Goal: Task Accomplishment & Management: Use online tool/utility

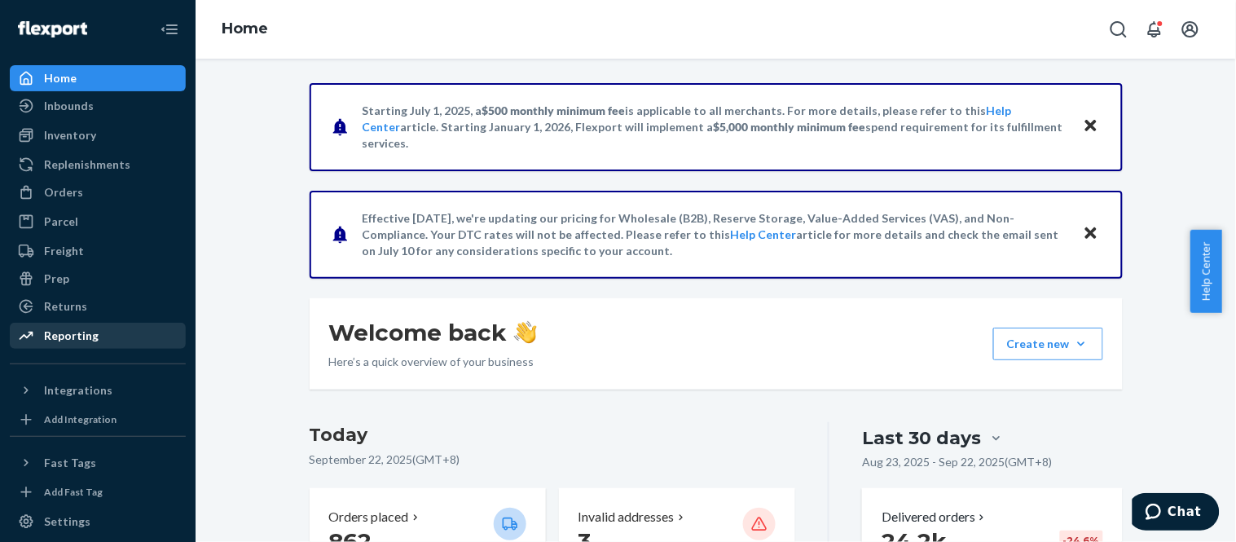
click at [81, 330] on div "Reporting" at bounding box center [71, 336] width 55 height 16
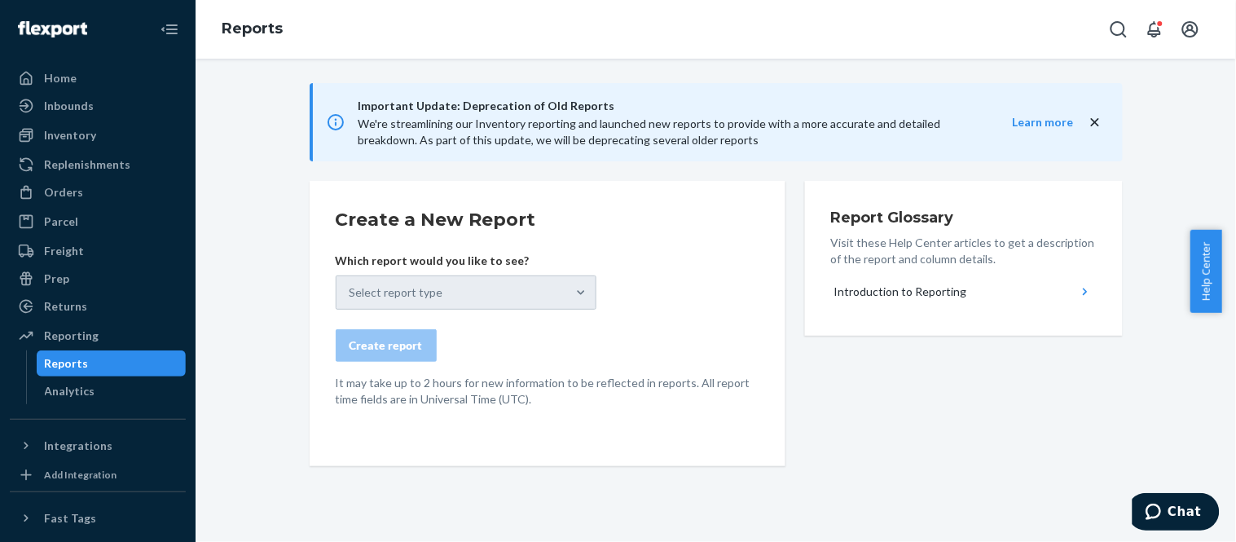
click at [412, 306] on div "Select report type" at bounding box center [466, 292] width 261 height 34
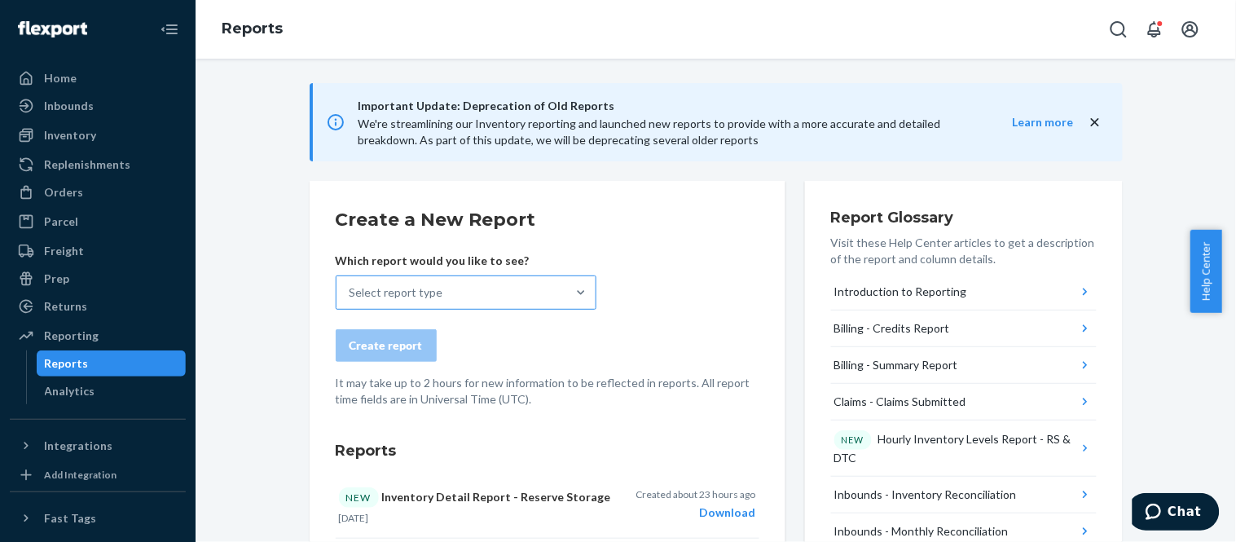
click at [459, 306] on div "Select report type" at bounding box center [452, 292] width 230 height 33
click at [351, 301] on input "Select report type" at bounding box center [351, 292] width 2 height 16
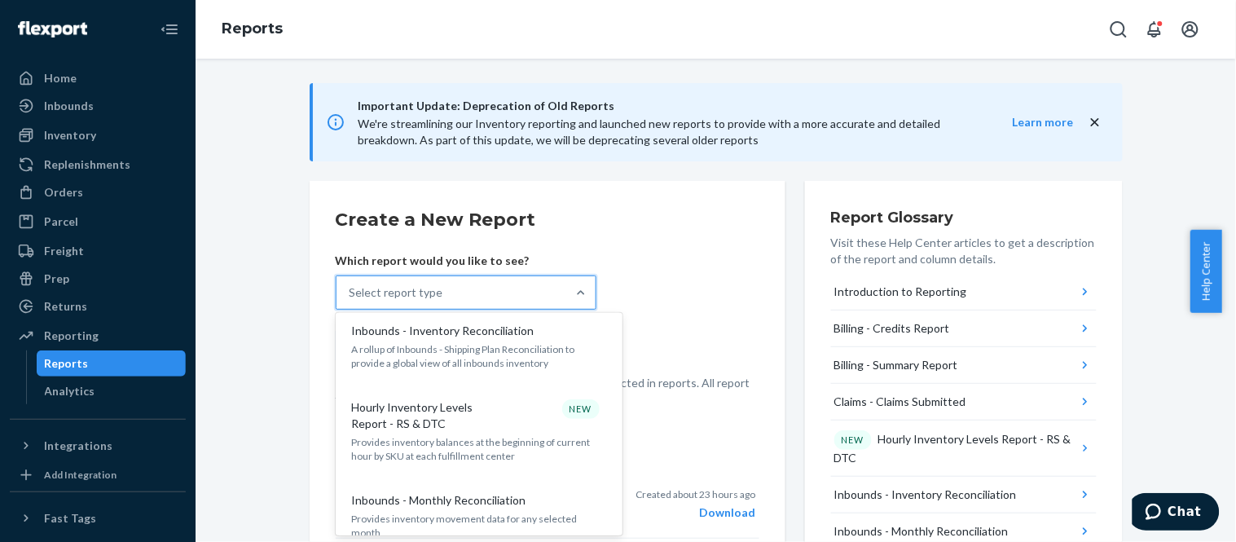
scroll to position [271, 0]
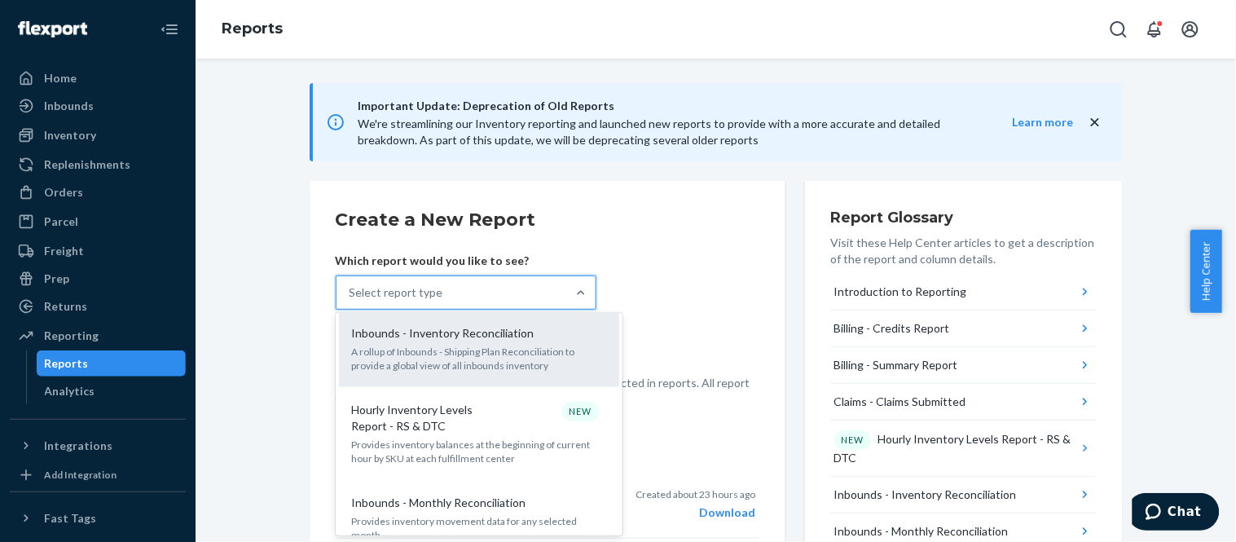
click at [486, 364] on p "A rollup of Inbounds - Shipping Plan Reconciliation to provide a global view of…" at bounding box center [479, 359] width 254 height 28
click at [351, 301] on input "option Inbounds - Inventory Reconciliation focused, 5 of 32. 32 results availab…" at bounding box center [351, 292] width 2 height 16
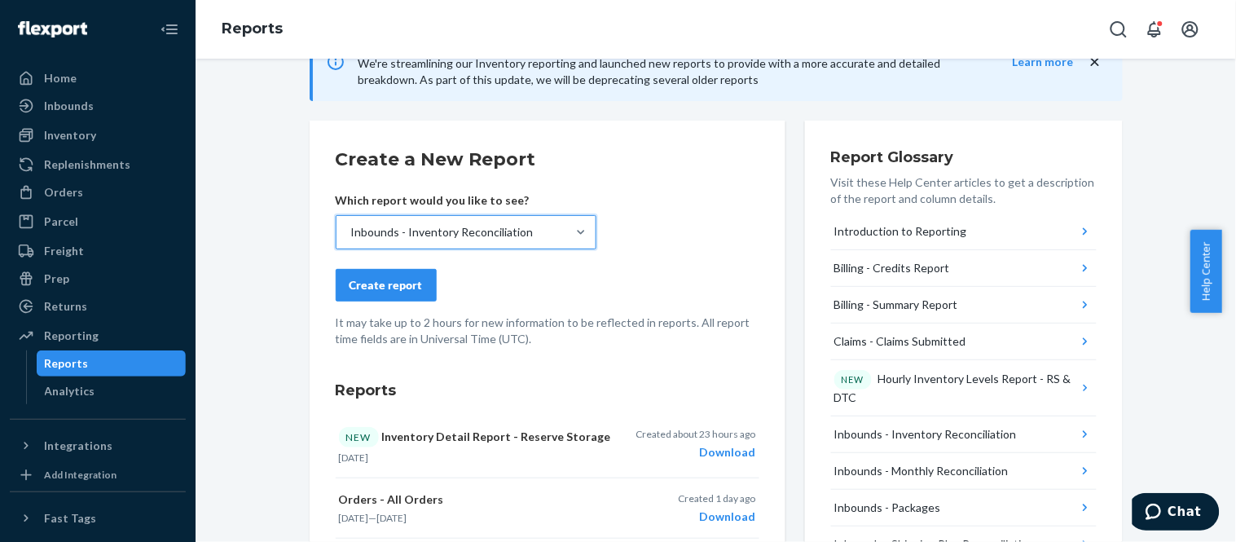
scroll to position [90, 0]
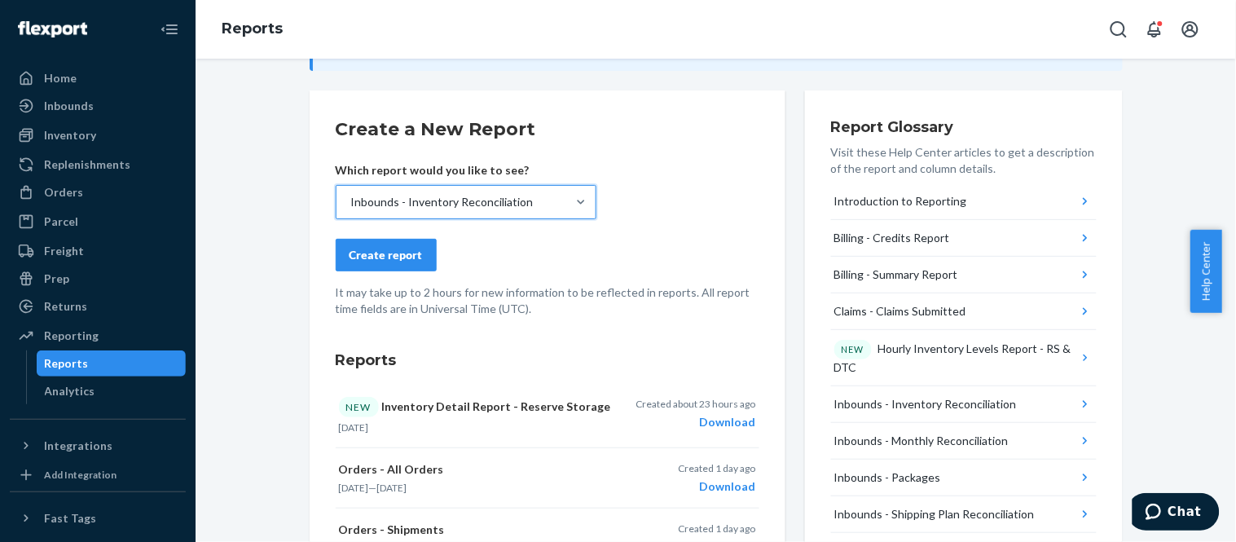
click at [504, 207] on div "Inbounds - Inventory Reconciliation" at bounding box center [442, 202] width 183 height 16
click at [351, 207] on input "option Inbounds - Inventory Reconciliation, selected. 0 results available. Sele…" at bounding box center [351, 202] width 2 height 16
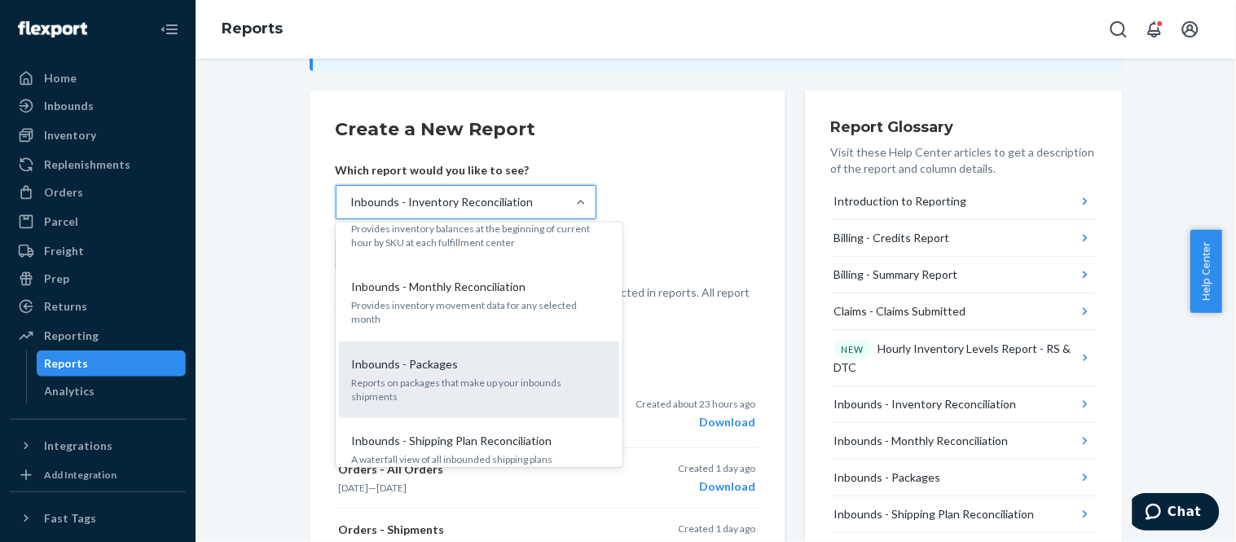
scroll to position [487, 0]
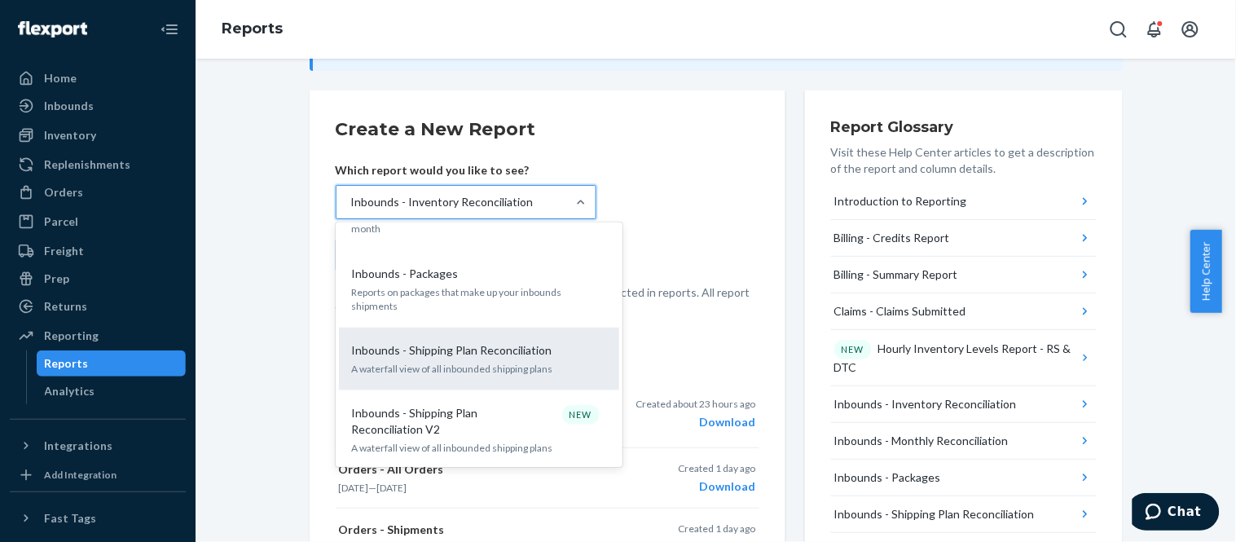
click at [535, 347] on div "Inbounds - Shipping Plan Reconciliation A waterfall view of all inbounded shipp…" at bounding box center [479, 359] width 261 height 50
click at [351, 210] on input "option Inbounds - Inventory Reconciliation, selected. option Inbounds - Shippin…" at bounding box center [351, 202] width 2 height 16
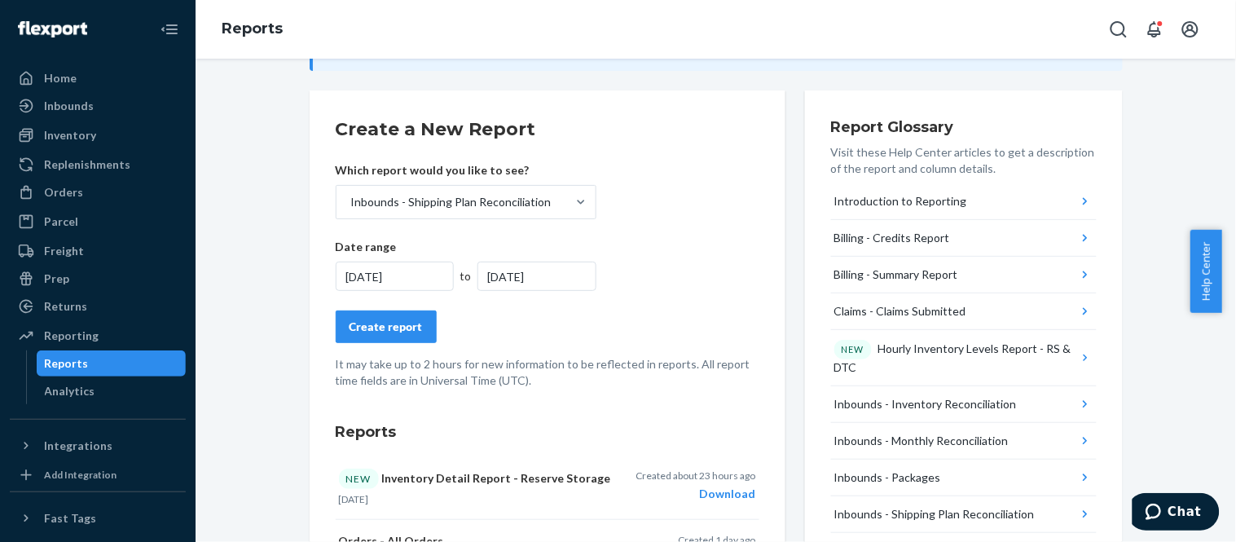
click at [484, 275] on div "[DATE]" at bounding box center [537, 276] width 119 height 29
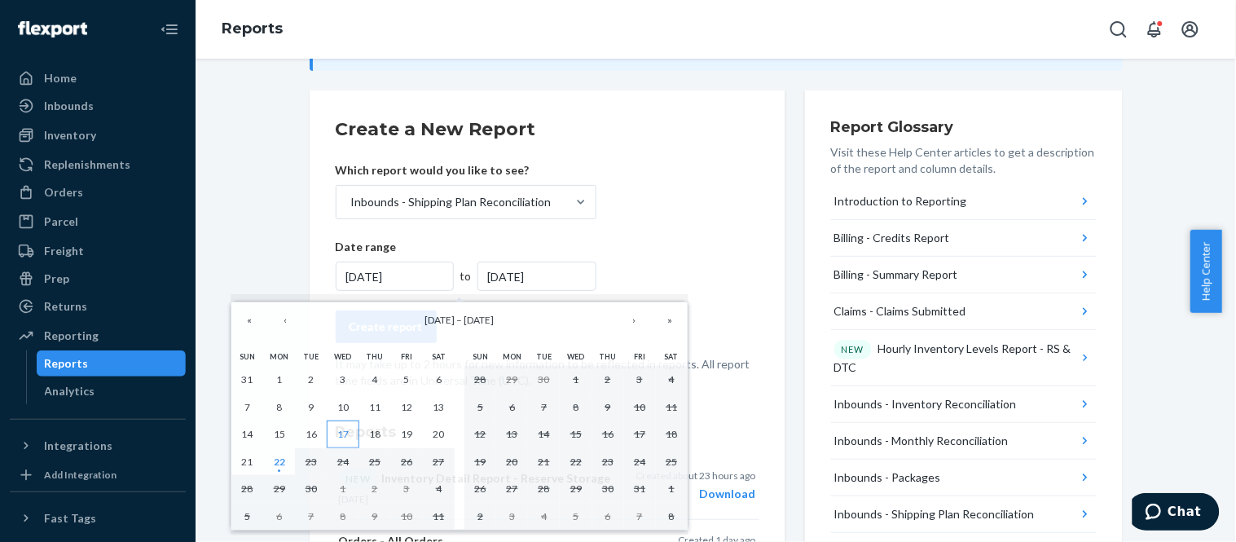
click at [341, 438] on abbr "17" at bounding box center [342, 434] width 11 height 12
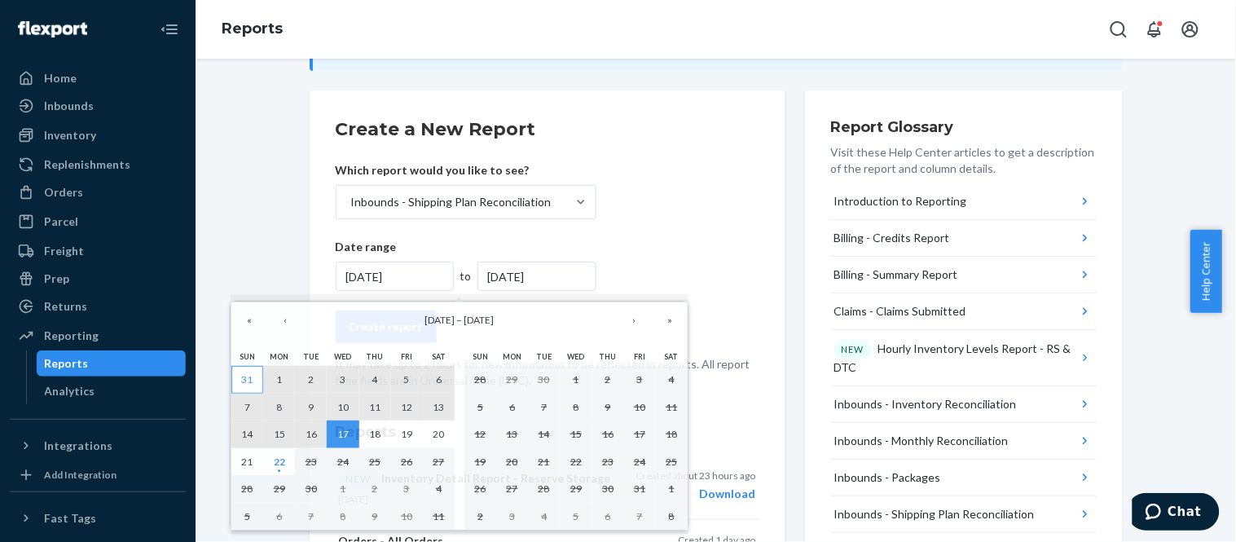
click at [251, 381] on abbr "31" at bounding box center [247, 379] width 11 height 12
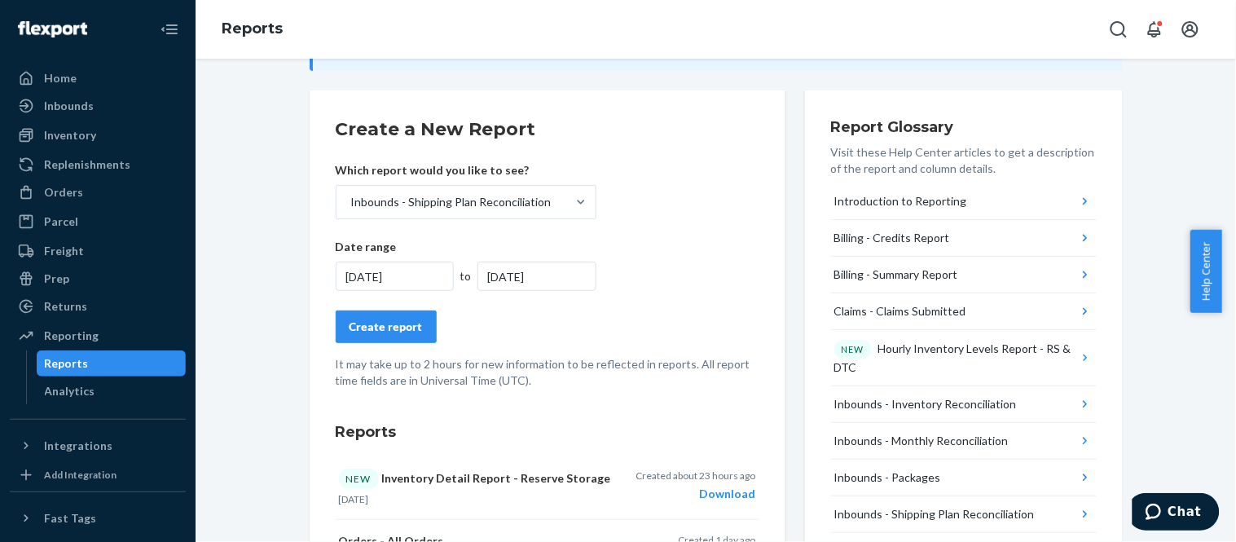
click at [393, 335] on button "Create report" at bounding box center [386, 326] width 101 height 33
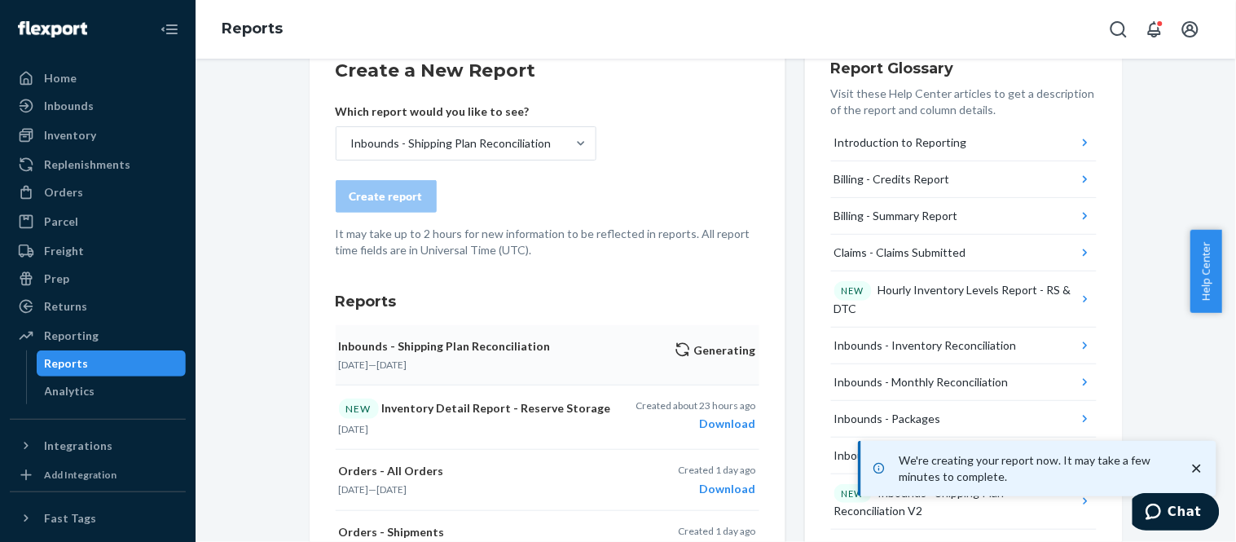
scroll to position [181, 0]
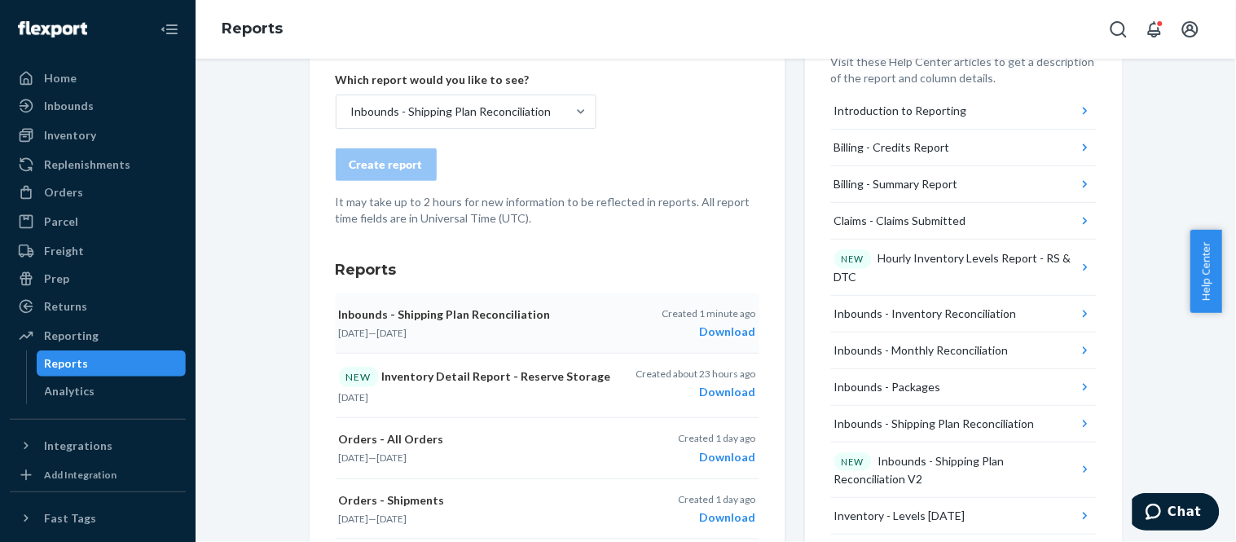
click at [705, 332] on div "Download" at bounding box center [709, 332] width 94 height 16
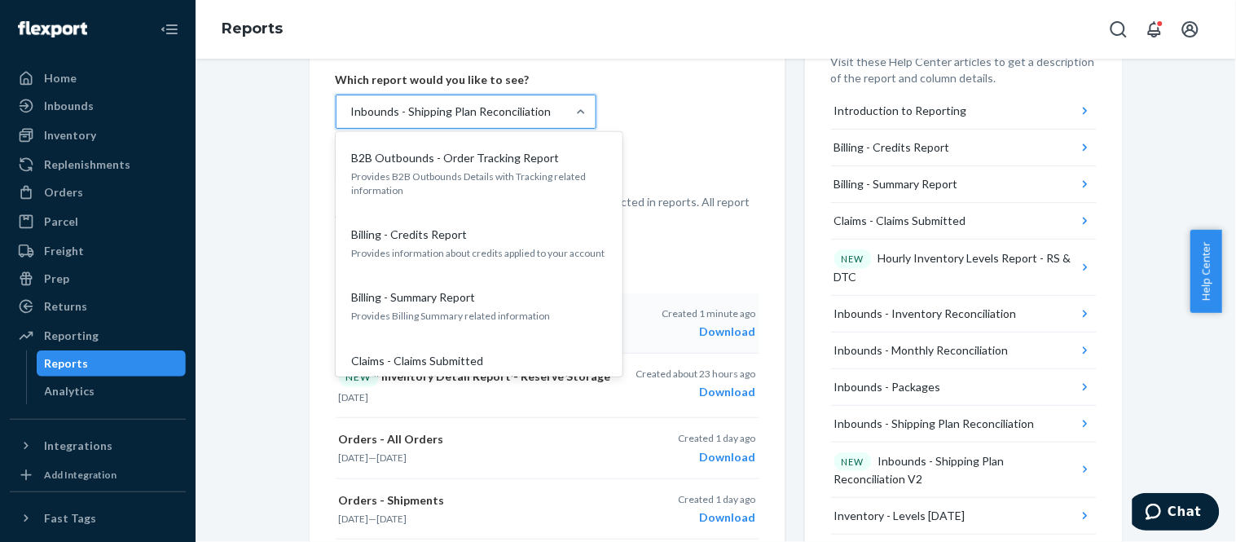
click at [420, 123] on div "Inbounds - Shipping Plan Reconciliation" at bounding box center [452, 111] width 230 height 33
click at [351, 120] on input "option Inbounds - Shipping Plan Reconciliation, selected. option B2B Outbounds …" at bounding box center [351, 111] width 2 height 16
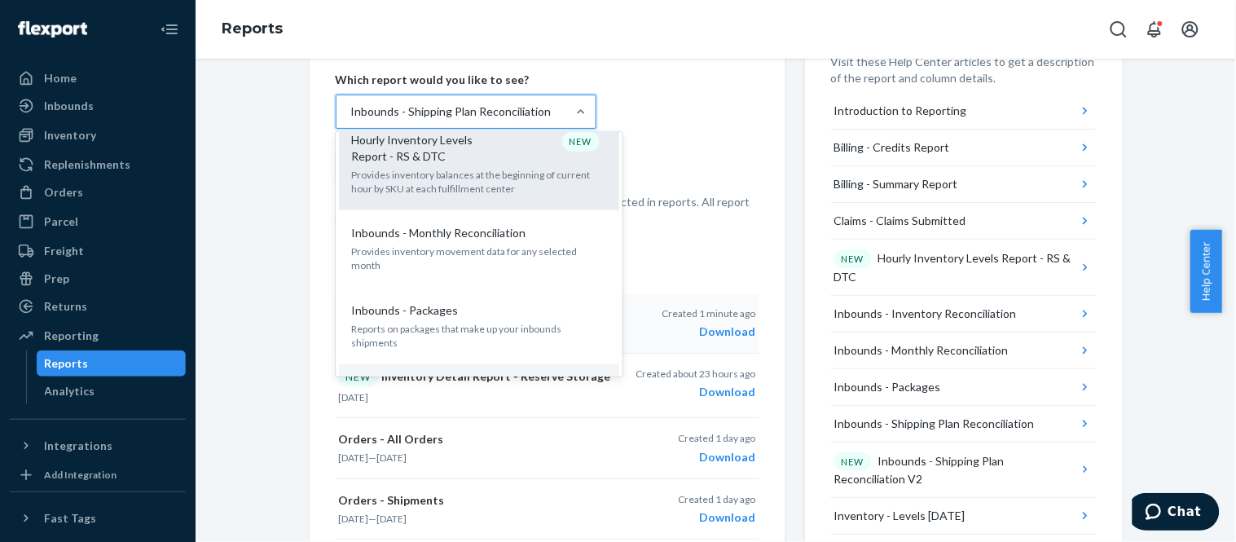
scroll to position [362, 0]
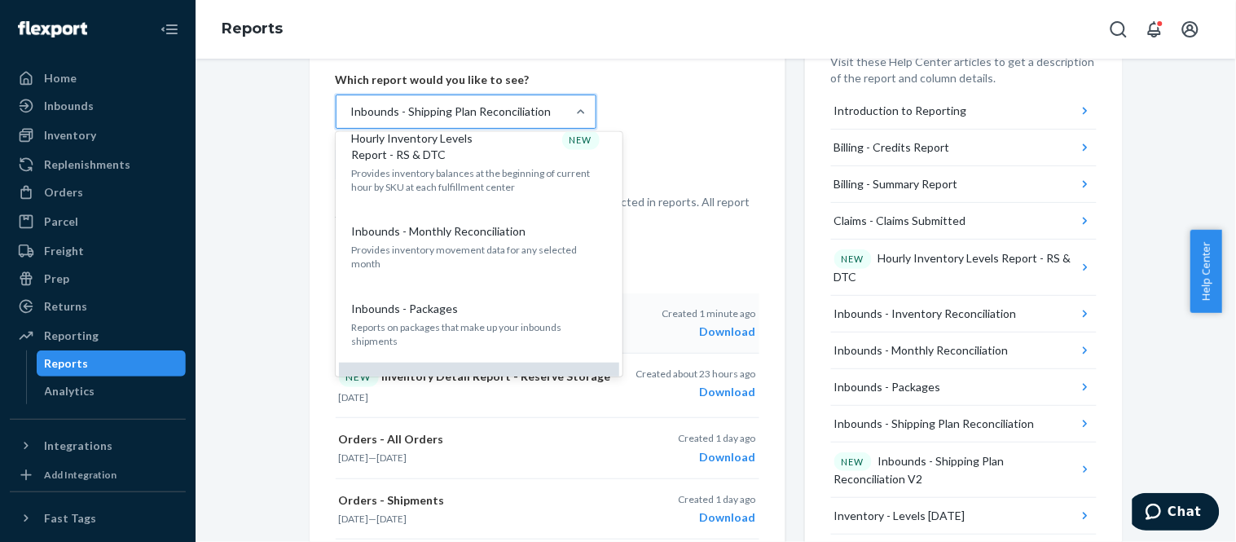
click at [442, 377] on p "Inbounds - Shipping Plan Reconciliation" at bounding box center [452, 385] width 200 height 16
click at [351, 120] on input "option Inbounds - Shipping Plan Reconciliation, selected. option Inbounds - Shi…" at bounding box center [351, 111] width 2 height 16
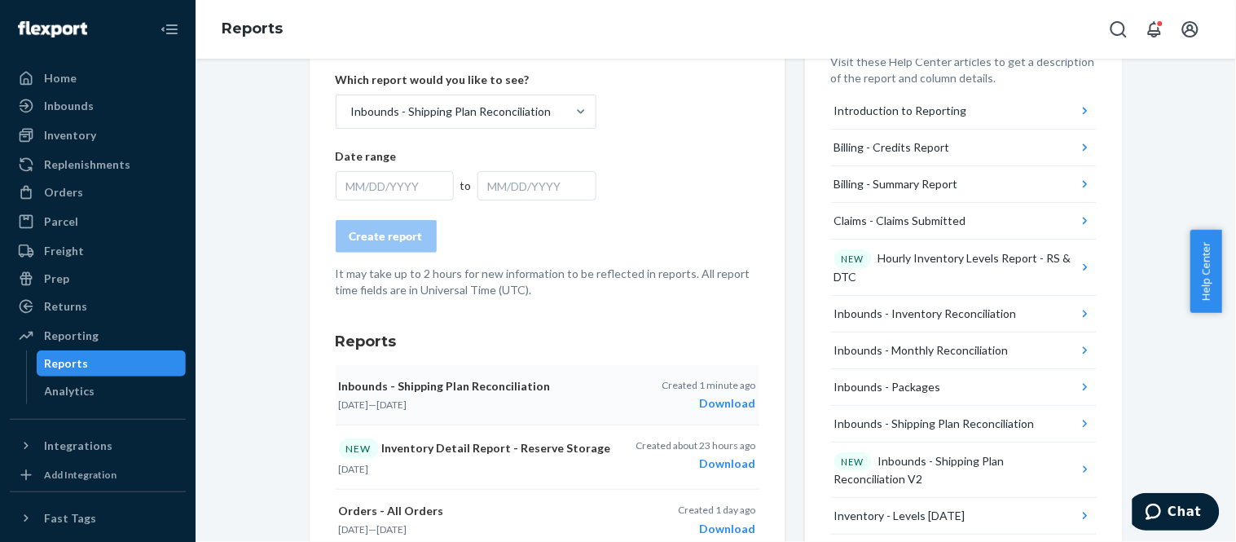
click at [407, 174] on div "MM/DD/YYYY" at bounding box center [395, 185] width 119 height 29
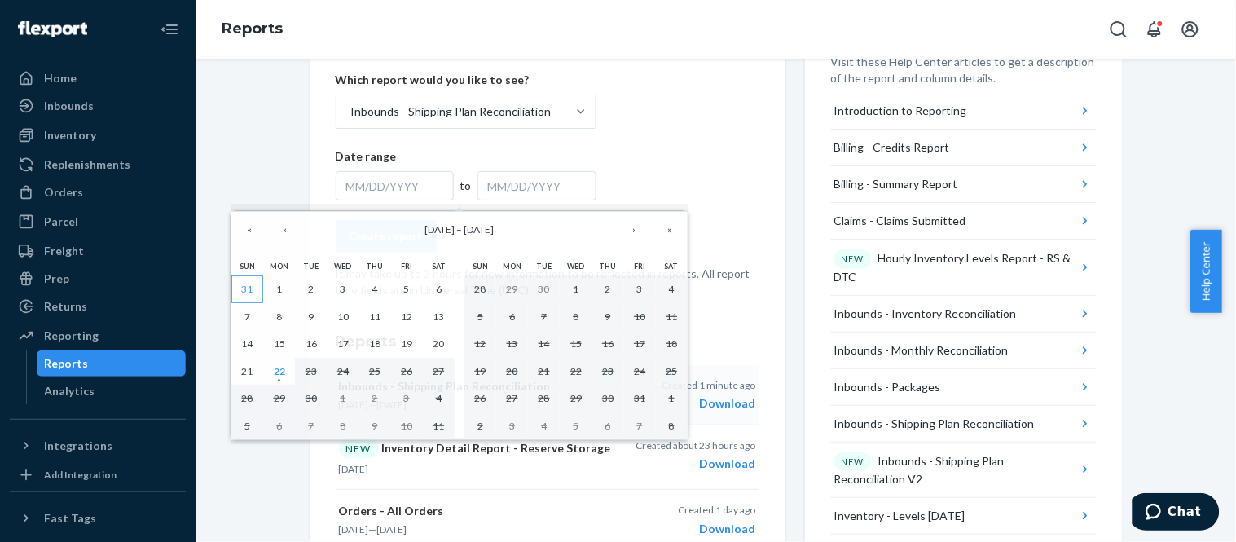
click at [253, 284] on abbr "31" at bounding box center [247, 289] width 11 height 12
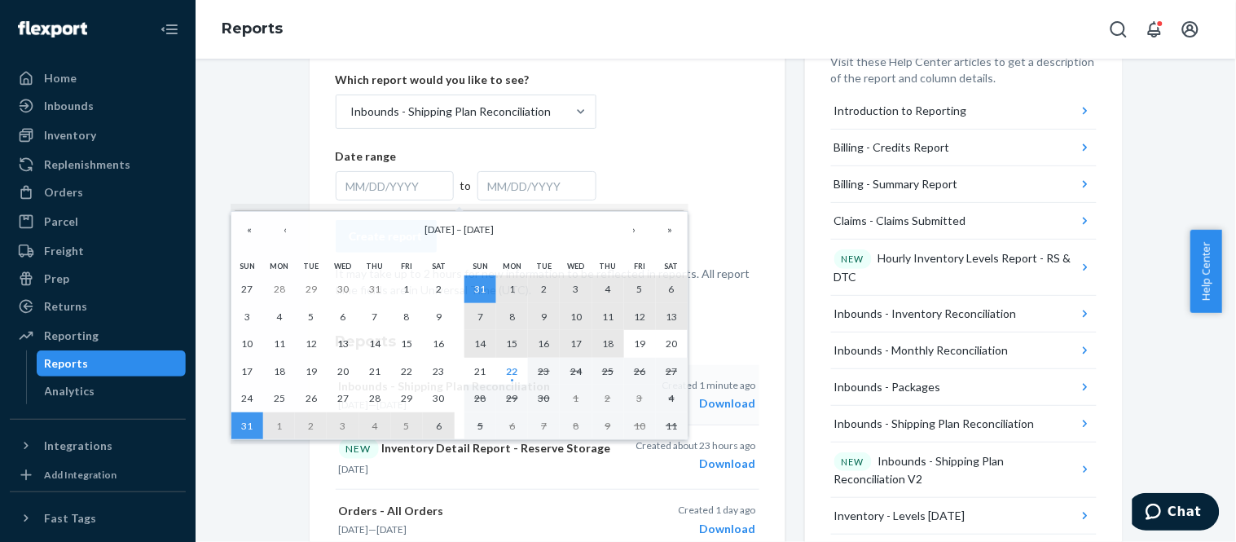
click at [609, 345] on abbr "18" at bounding box center [607, 343] width 11 height 12
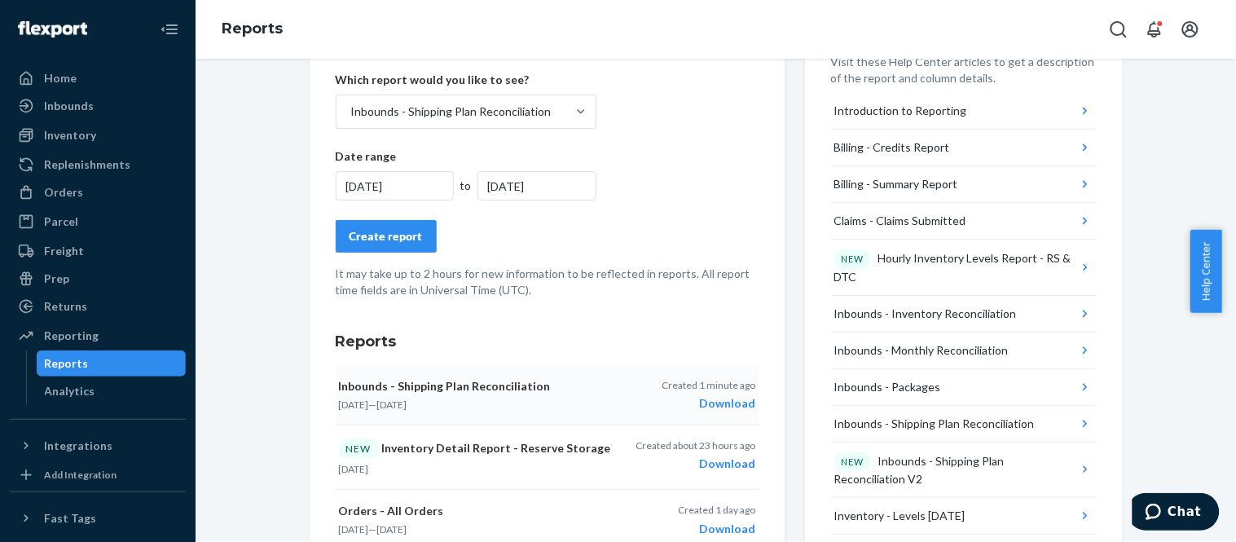
click at [384, 228] on div "Create report" at bounding box center [386, 236] width 73 height 16
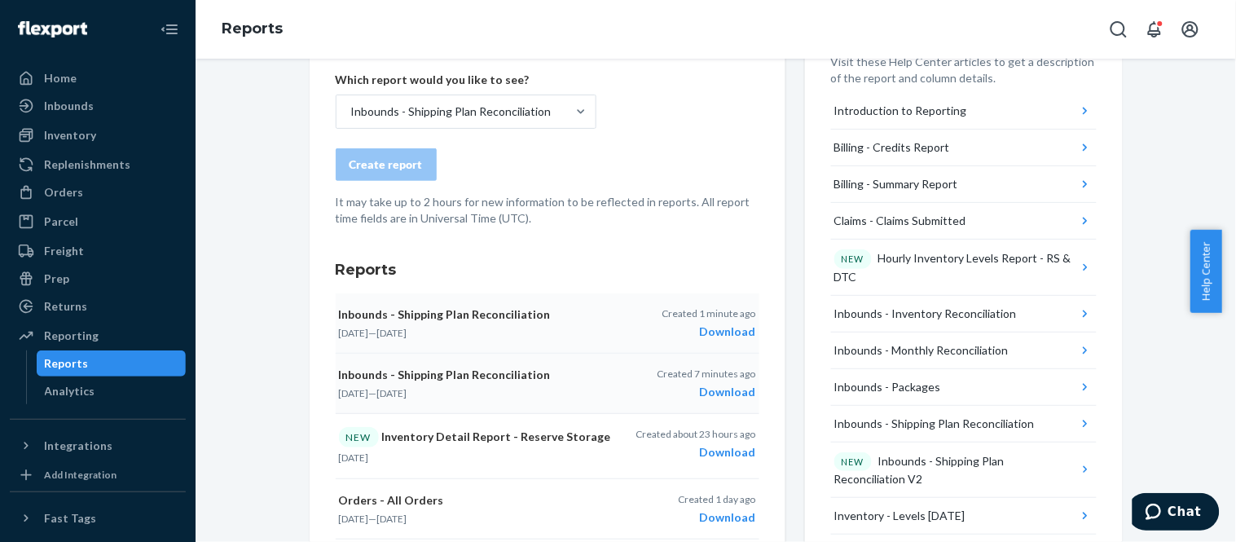
click at [712, 337] on div "Download" at bounding box center [709, 332] width 94 height 16
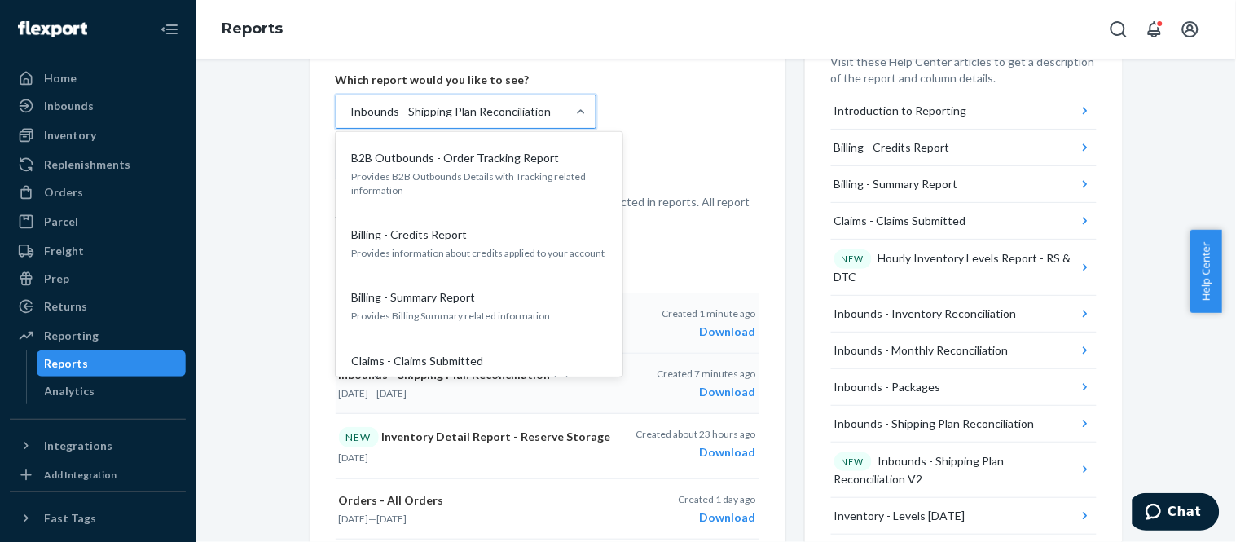
click at [468, 108] on div "Inbounds - Shipping Plan Reconciliation" at bounding box center [451, 111] width 200 height 16
click at [351, 108] on input "option Inbounds - Shipping Plan Reconciliation, selected. option Inbounds - Shi…" at bounding box center [351, 111] width 2 height 16
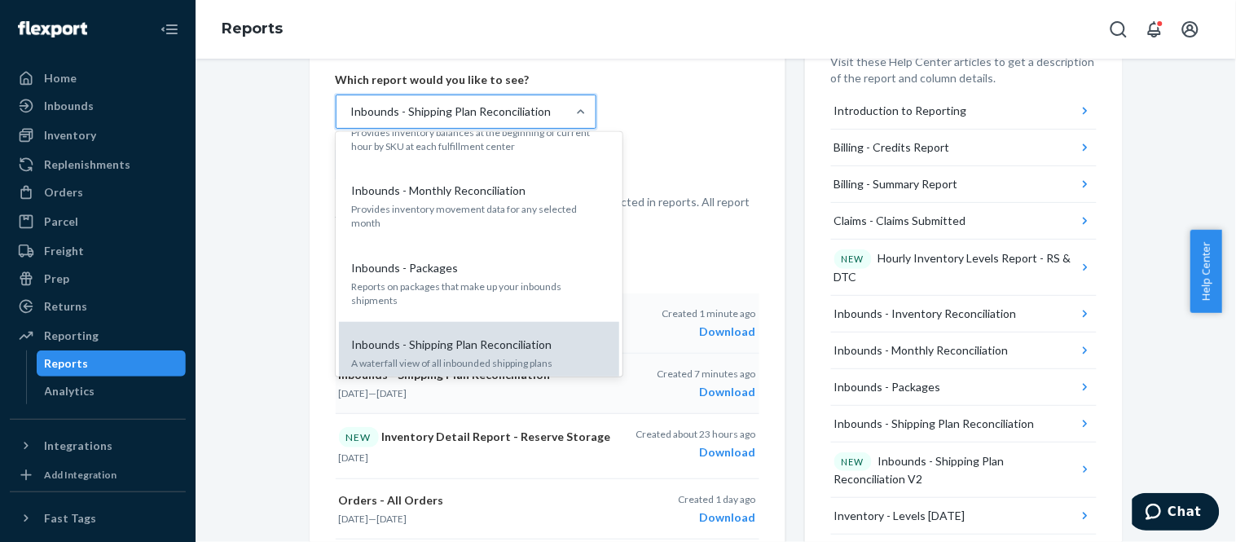
click at [449, 337] on p "Inbounds - Shipping Plan Reconciliation" at bounding box center [452, 345] width 200 height 16
click at [351, 120] on input "option Inbounds - Shipping Plan Reconciliation, selected. option Inbounds - Shi…" at bounding box center [351, 111] width 2 height 16
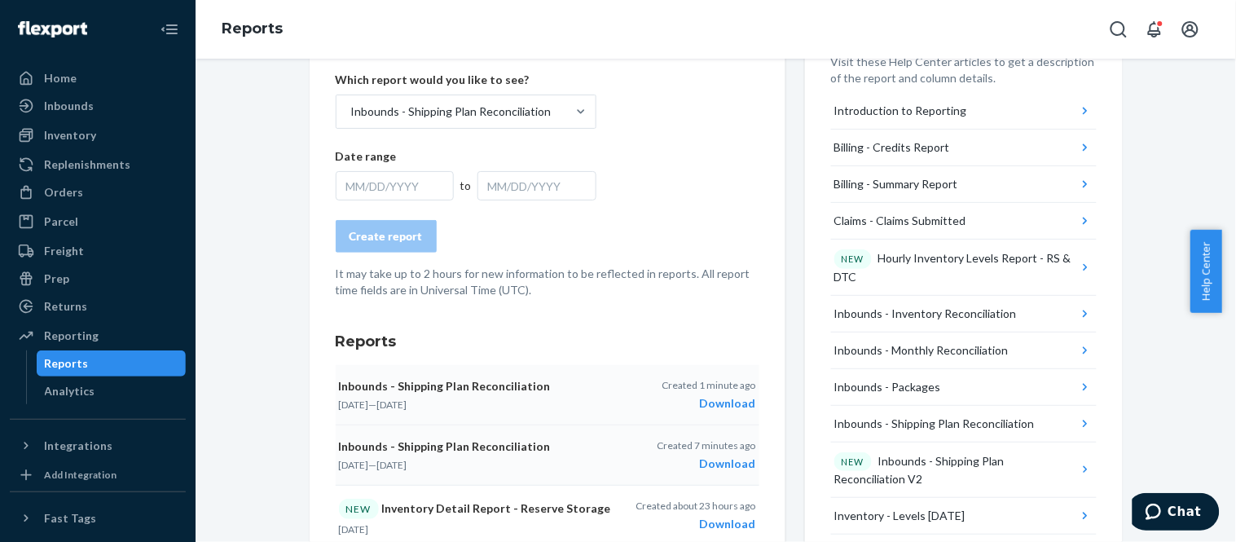
click at [494, 183] on div "MM/DD/YYYY" at bounding box center [537, 185] width 119 height 29
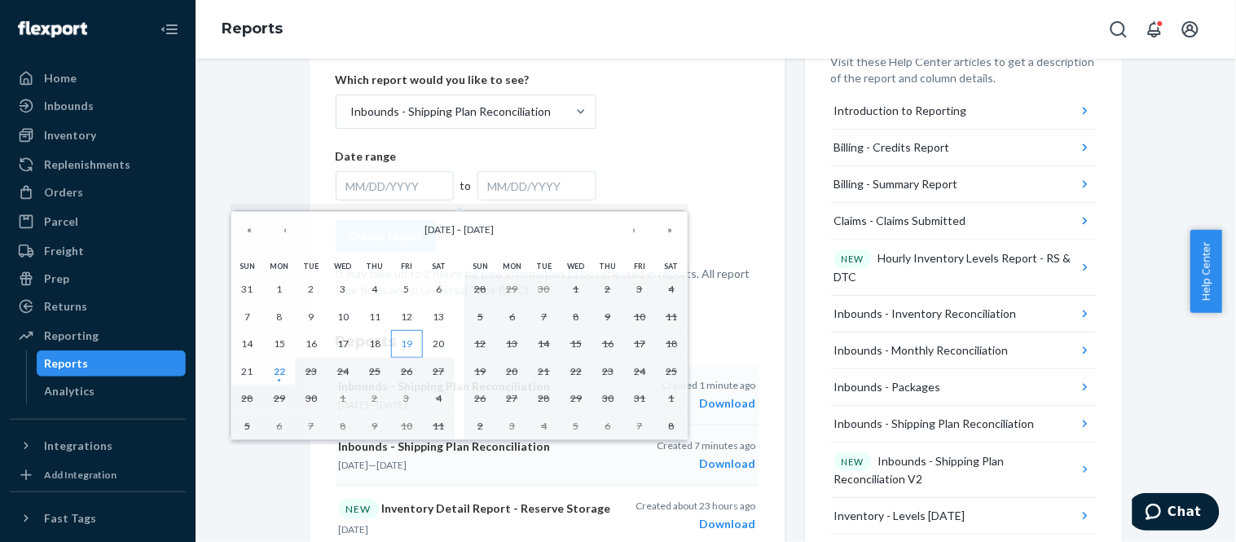
click at [405, 348] on abbr "19" at bounding box center [406, 343] width 11 height 12
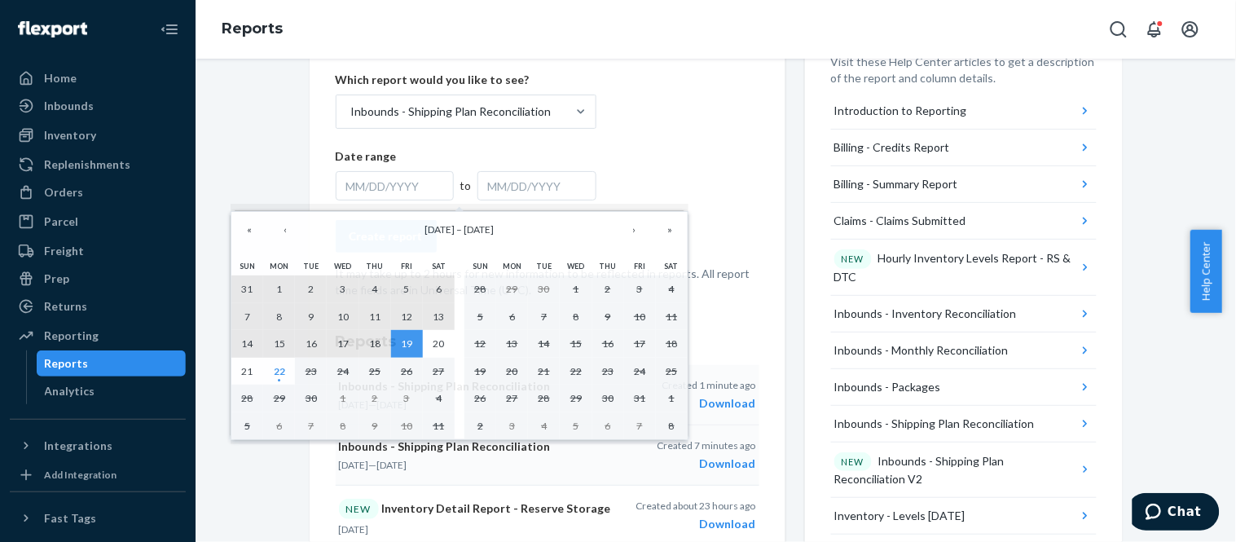
click at [251, 282] on button "31" at bounding box center [247, 289] width 32 height 28
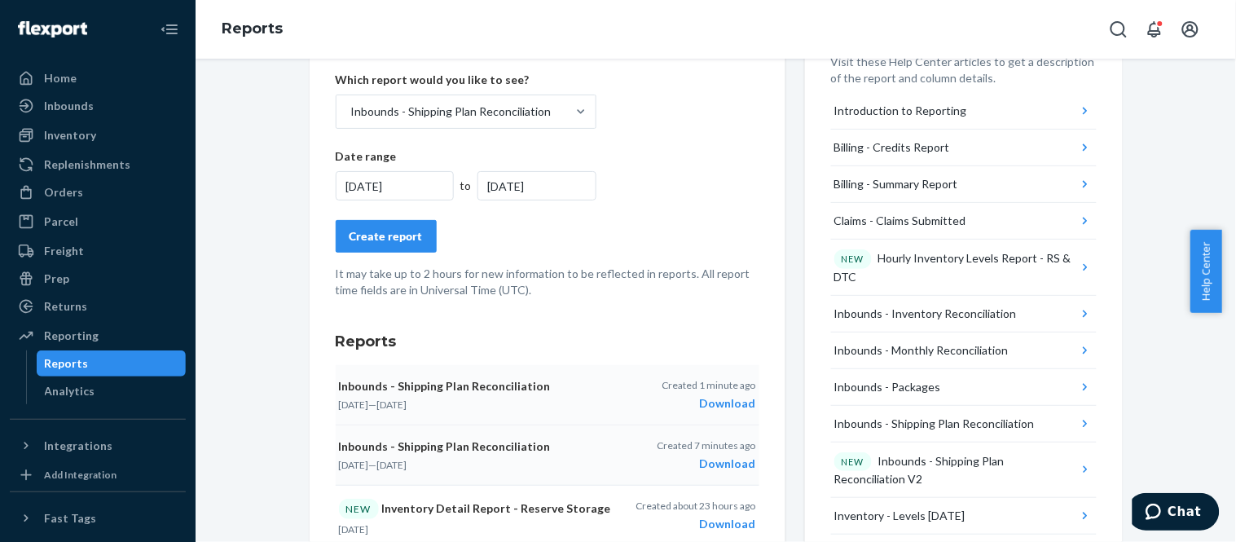
click at [362, 231] on div "Create report" at bounding box center [386, 236] width 73 height 16
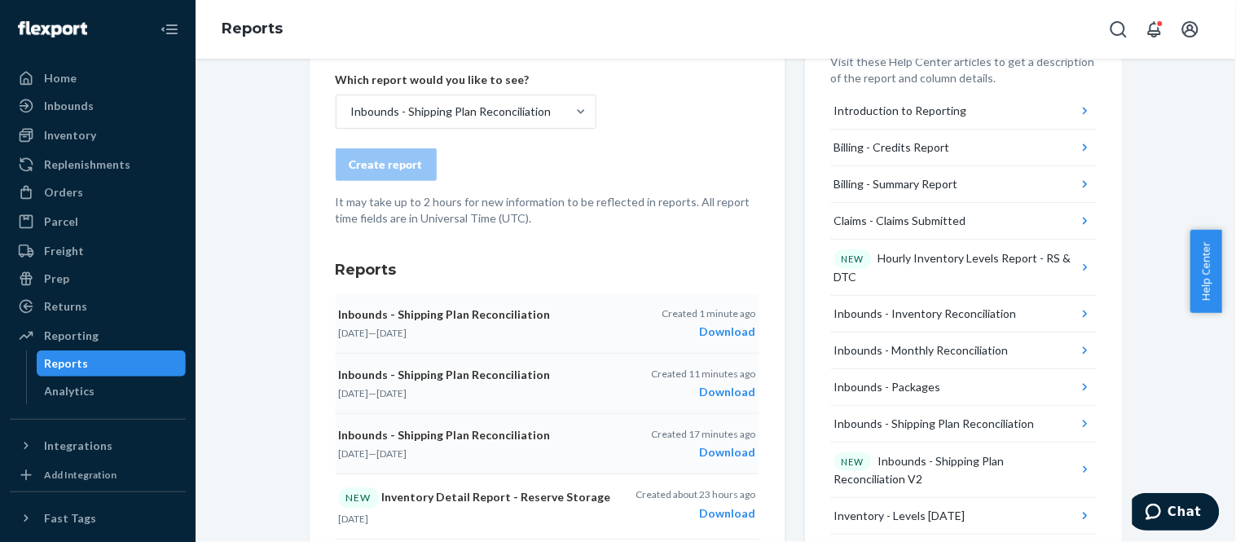
click at [729, 330] on div "Download" at bounding box center [709, 332] width 94 height 16
click at [438, 127] on div "Inbounds - Shipping Plan Reconciliation" at bounding box center [452, 111] width 230 height 33
click at [351, 120] on input "Inbounds - Shipping Plan Reconciliation" at bounding box center [351, 111] width 2 height 16
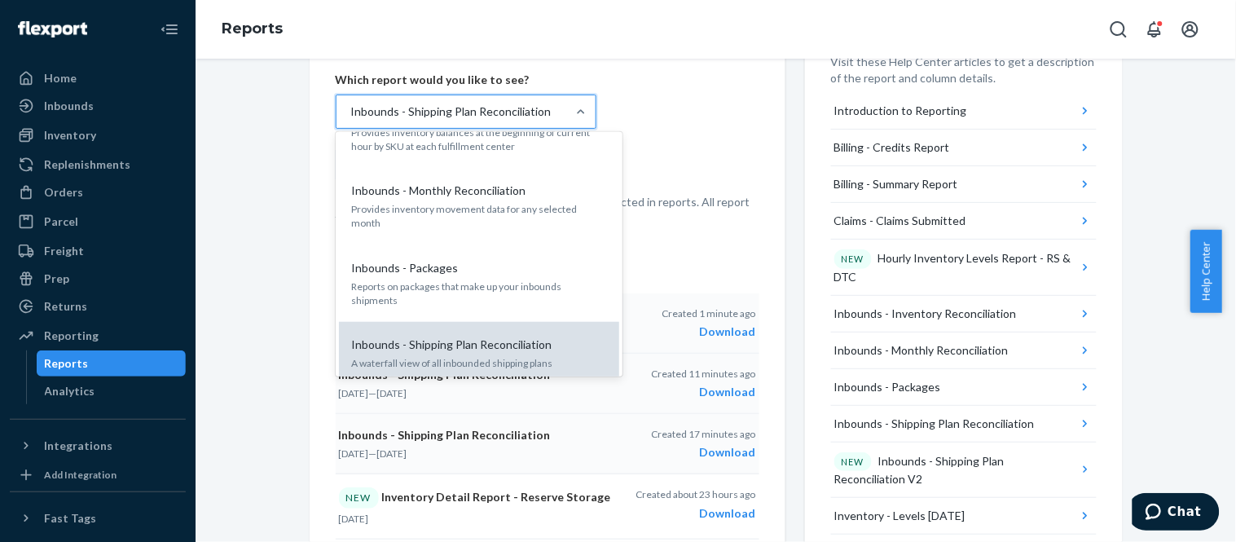
click at [451, 337] on p "Inbounds - Shipping Plan Reconciliation" at bounding box center [452, 345] width 200 height 16
click at [351, 120] on input "option Inbounds - Shipping Plan Reconciliation, selected. option Inbounds - Shi…" at bounding box center [351, 111] width 2 height 16
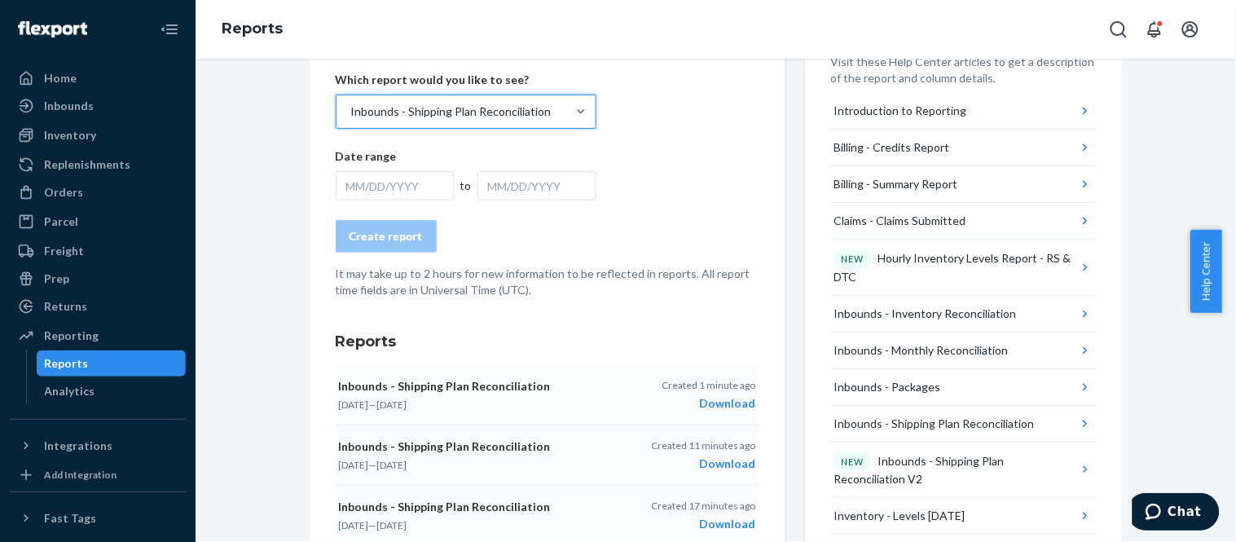
click at [493, 194] on div "MM/DD/YYYY" at bounding box center [537, 185] width 119 height 29
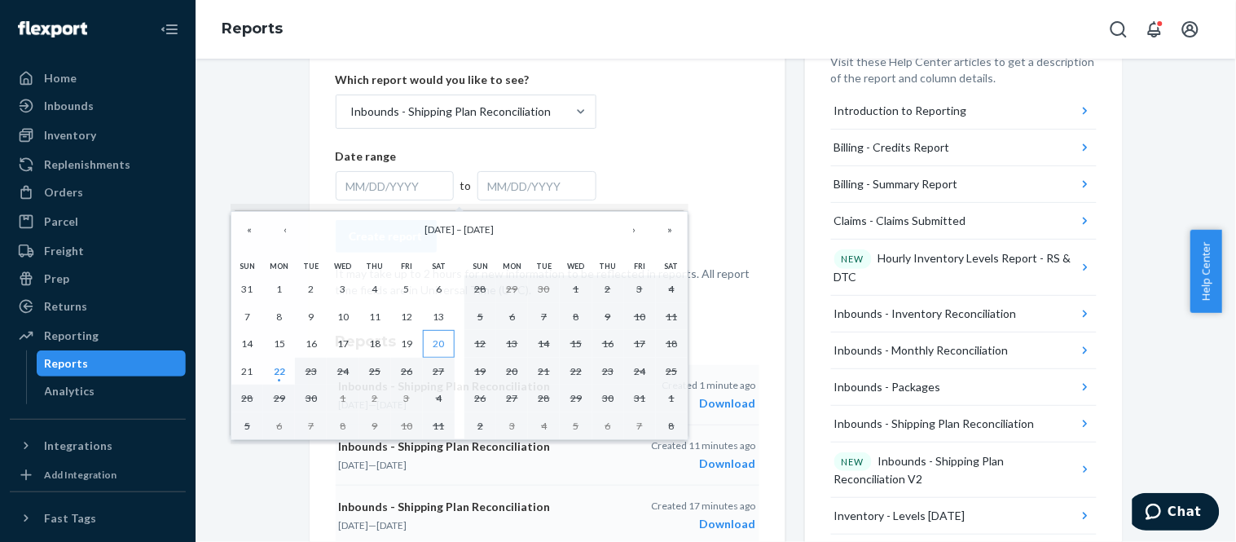
click at [440, 342] on abbr "20" at bounding box center [438, 343] width 11 height 12
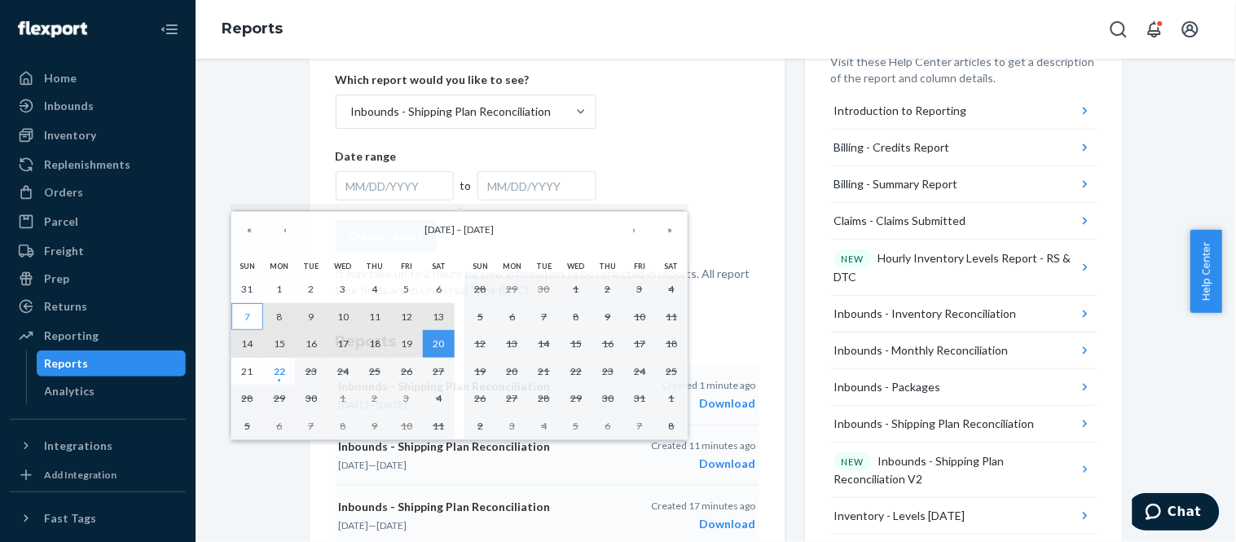
click at [249, 313] on abbr "7" at bounding box center [247, 316] width 6 height 12
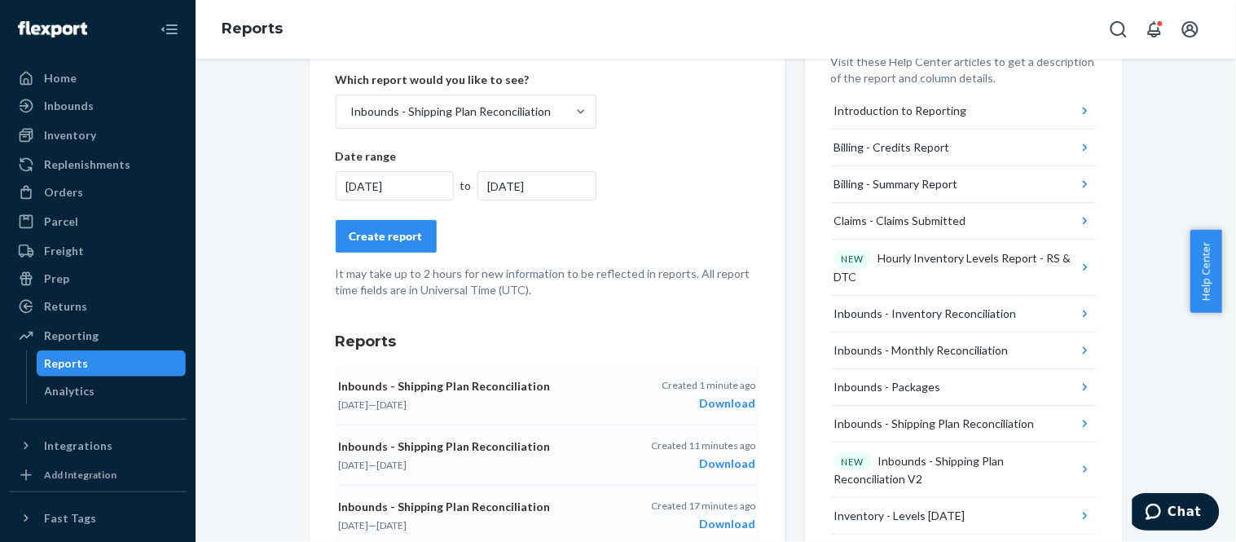
click at [373, 232] on div "Create report" at bounding box center [386, 236] width 73 height 16
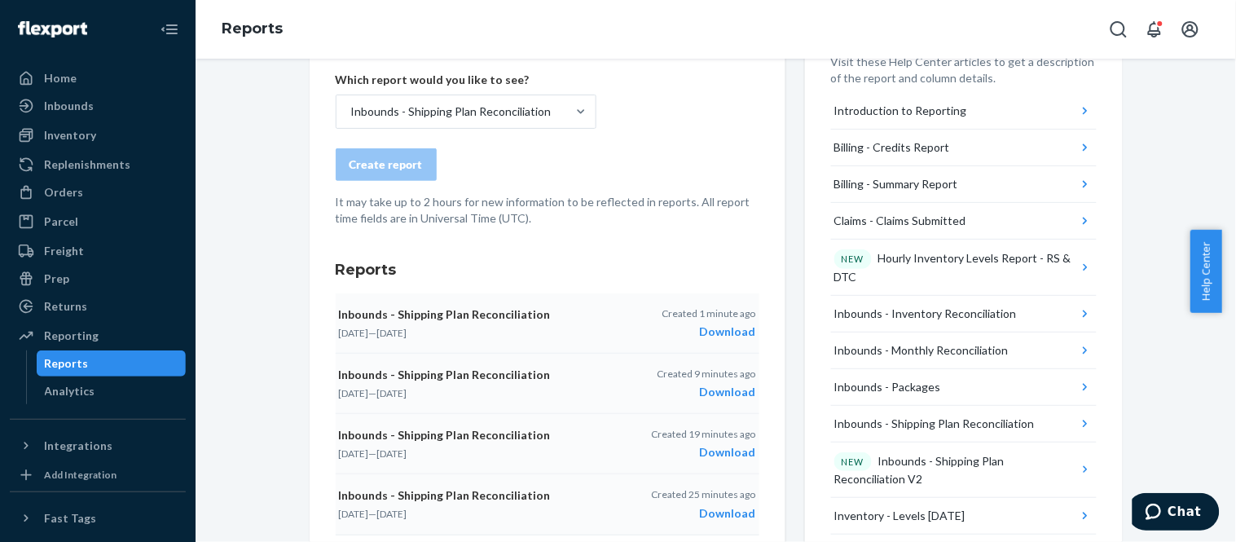
click at [696, 343] on button "Inbounds - Shipping Plan Reconciliation [DATE] — [DATE] Created 1 minute ago Do…" at bounding box center [548, 323] width 424 height 60
click at [456, 91] on div "Which report would you like to see? Inbounds - Shipping Plan Reconciliation" at bounding box center [466, 100] width 261 height 57
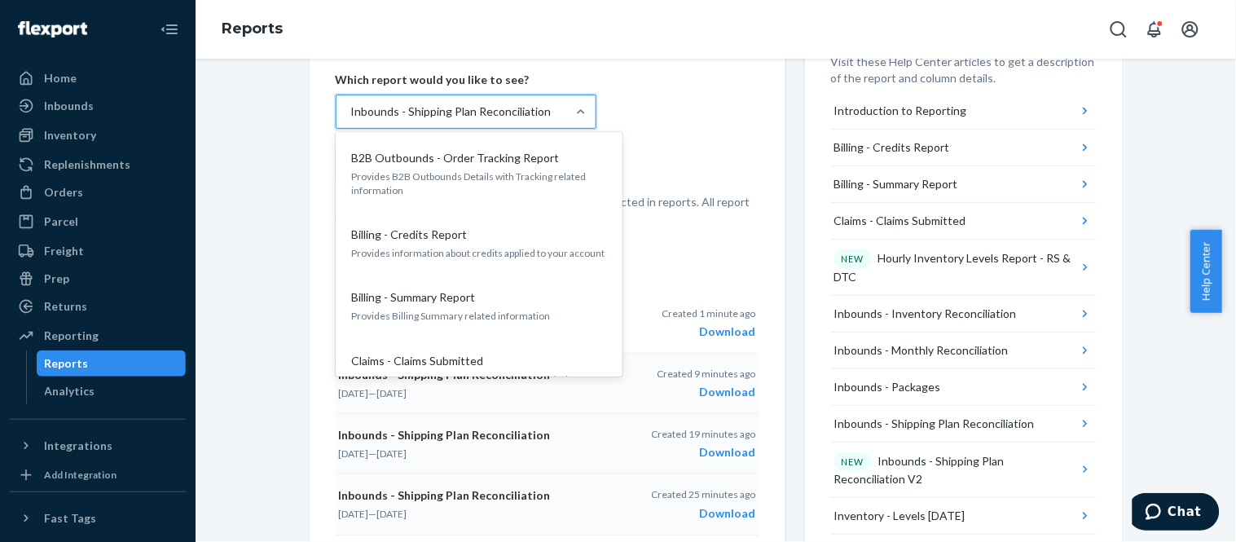
click at [454, 107] on div "Inbounds - Shipping Plan Reconciliation" at bounding box center [451, 111] width 200 height 16
click at [351, 107] on input "option Inbounds - Shipping Plan Reconciliation, selected. option Inbounds - Shi…" at bounding box center [351, 111] width 2 height 16
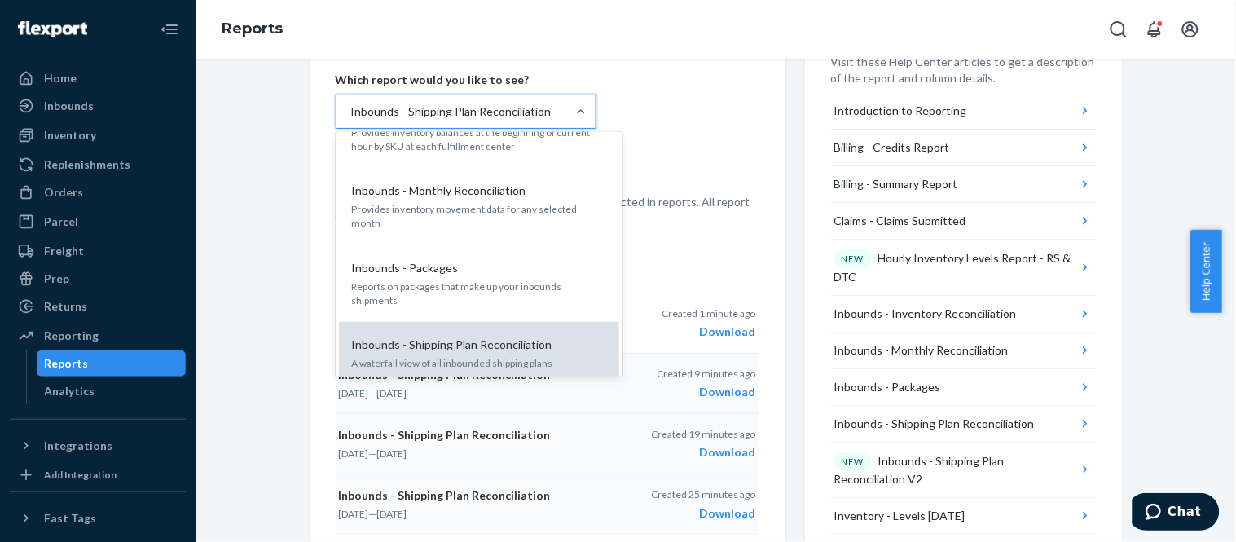
click at [476, 337] on p "Inbounds - Shipping Plan Reconciliation" at bounding box center [452, 345] width 200 height 16
click at [351, 120] on input "option Inbounds - Shipping Plan Reconciliation, selected. option Inbounds - Shi…" at bounding box center [351, 111] width 2 height 16
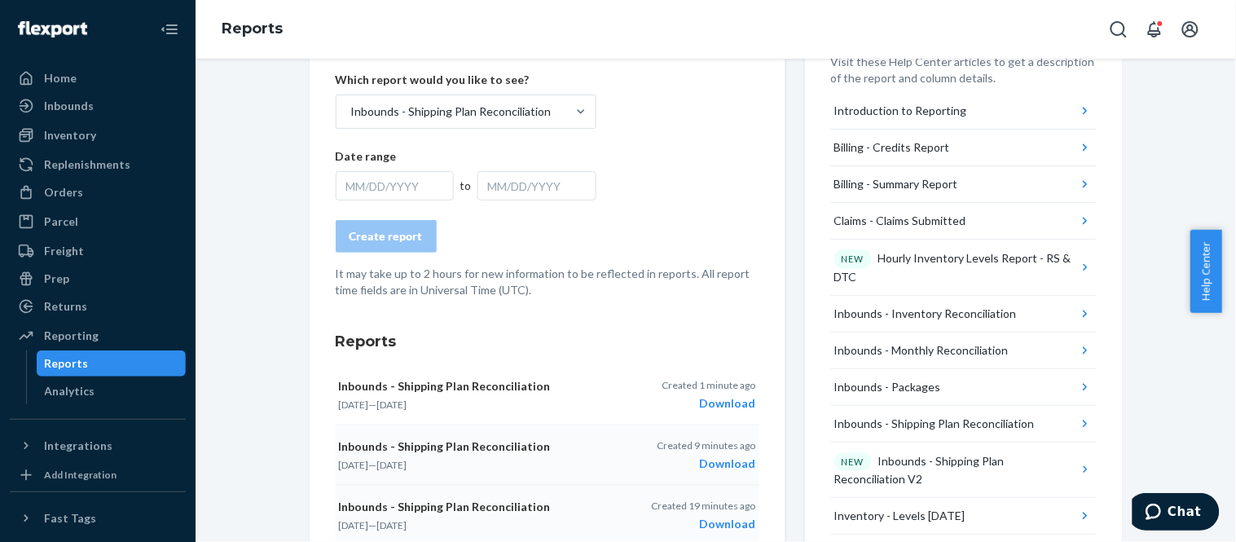
click at [510, 175] on div "MM/DD/YYYY" at bounding box center [537, 185] width 119 height 29
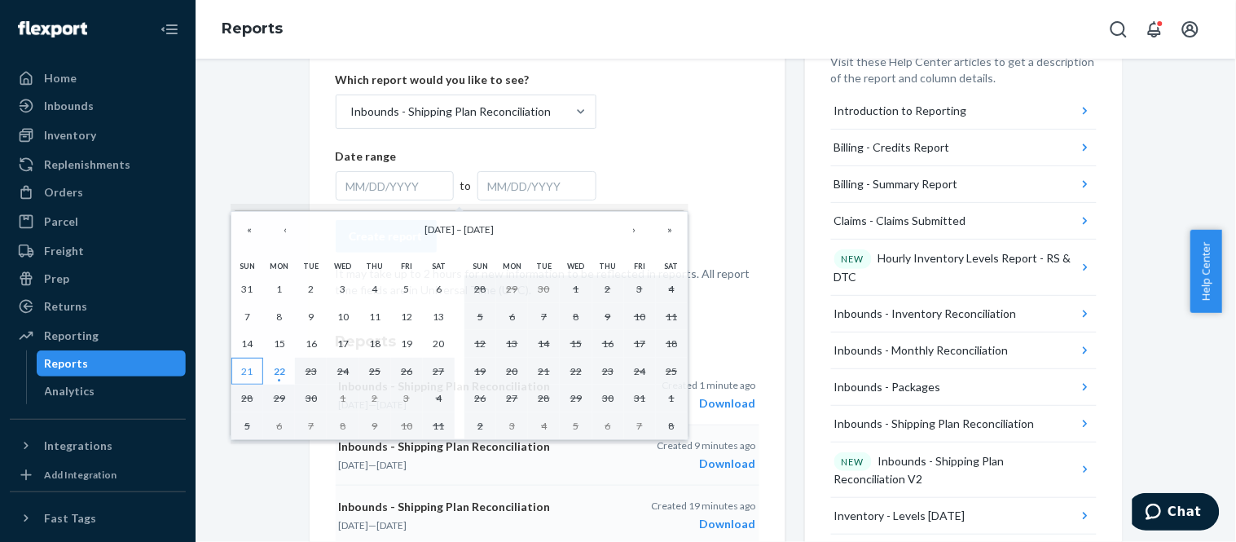
drag, startPoint x: 246, startPoint y: 370, endPoint x: 246, endPoint y: 359, distance: 10.6
click at [246, 365] on abbr "21" at bounding box center [247, 371] width 11 height 12
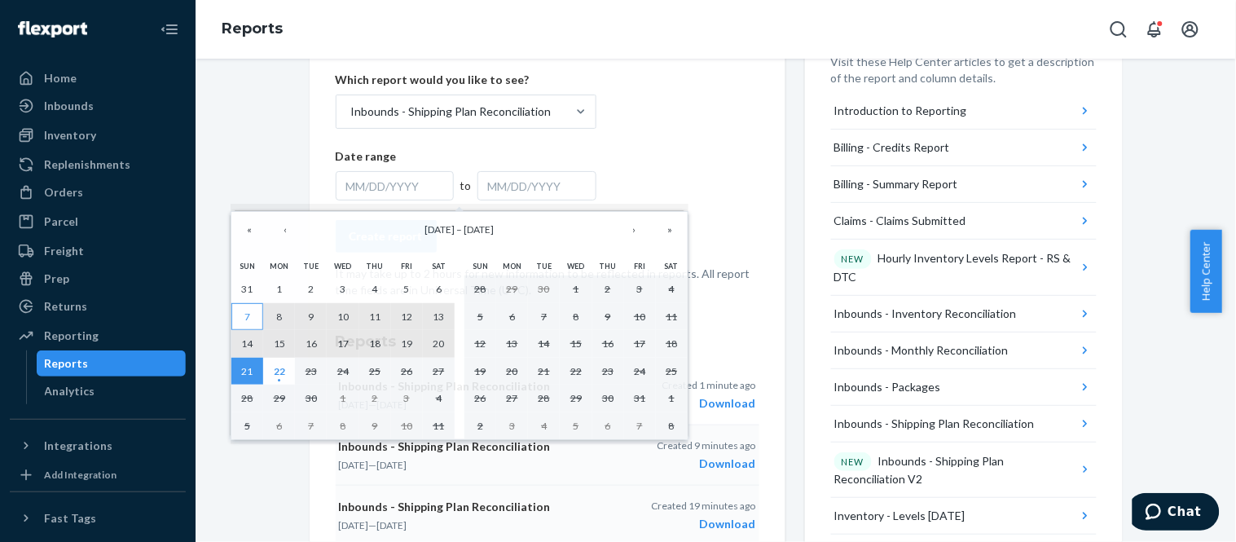
click at [242, 324] on button "7" at bounding box center [247, 317] width 32 height 28
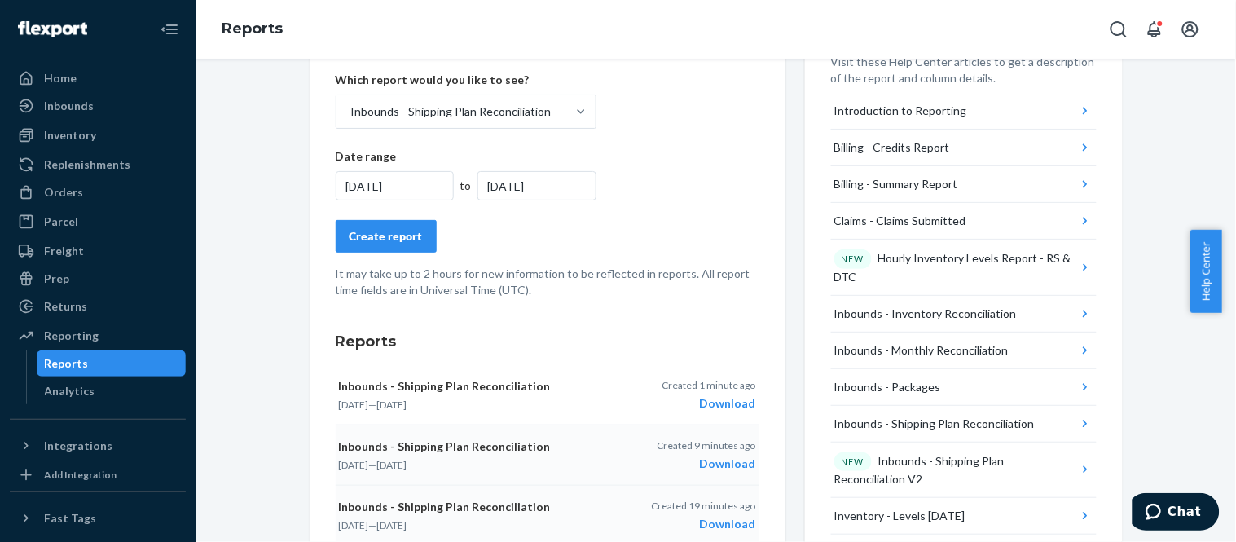
click at [339, 230] on button "Create report" at bounding box center [386, 236] width 101 height 33
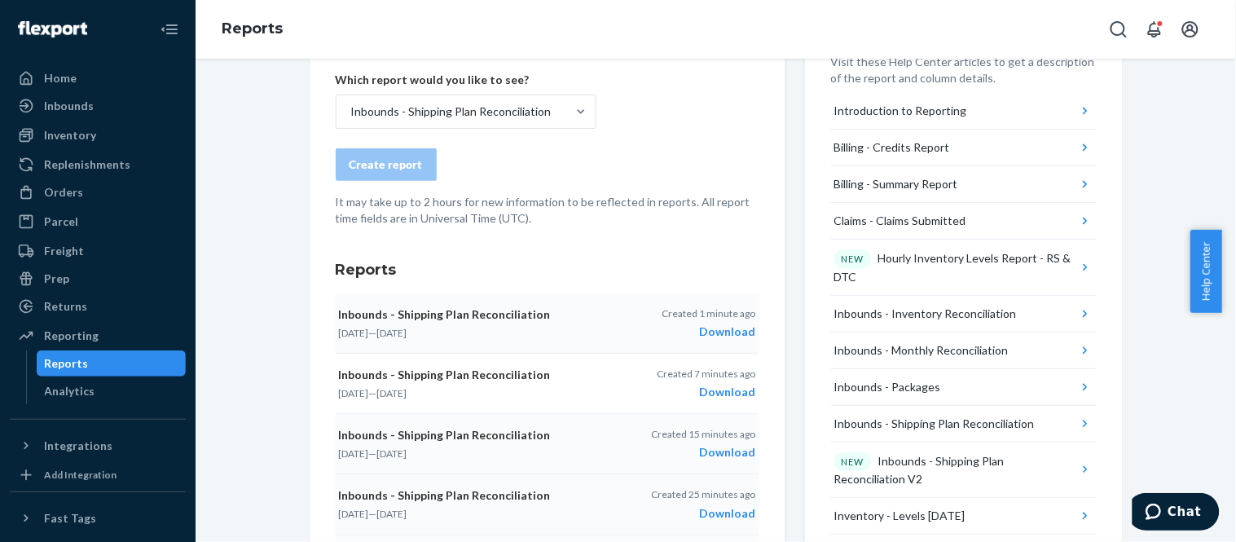
click at [717, 320] on div "Created 1 minute ago Download" at bounding box center [709, 322] width 94 height 33
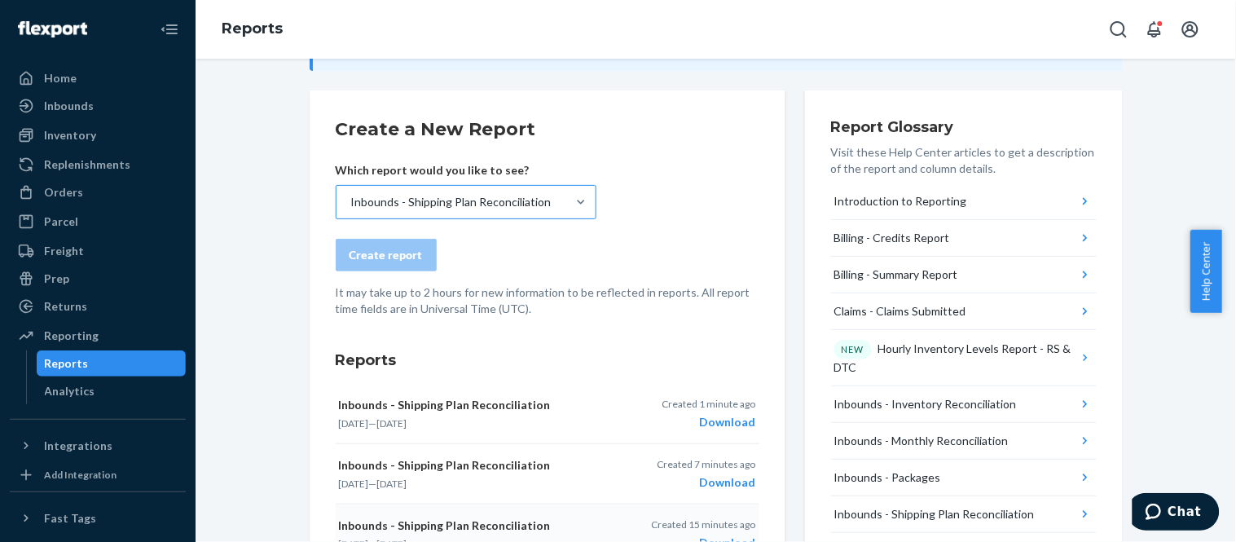
drag, startPoint x: 430, startPoint y: 198, endPoint x: 436, endPoint y: 213, distance: 15.7
click at [432, 197] on div "Inbounds - Shipping Plan Reconciliation" at bounding box center [451, 202] width 200 height 16
click at [351, 197] on input "Inbounds - Shipping Plan Reconciliation" at bounding box center [351, 202] width 2 height 16
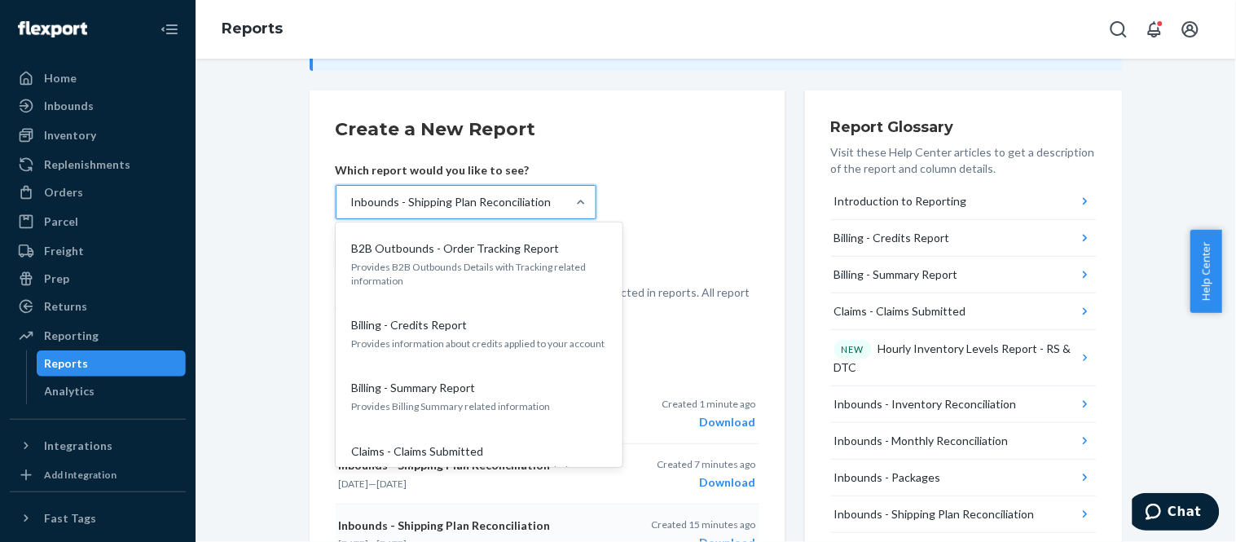
scroll to position [403, 0]
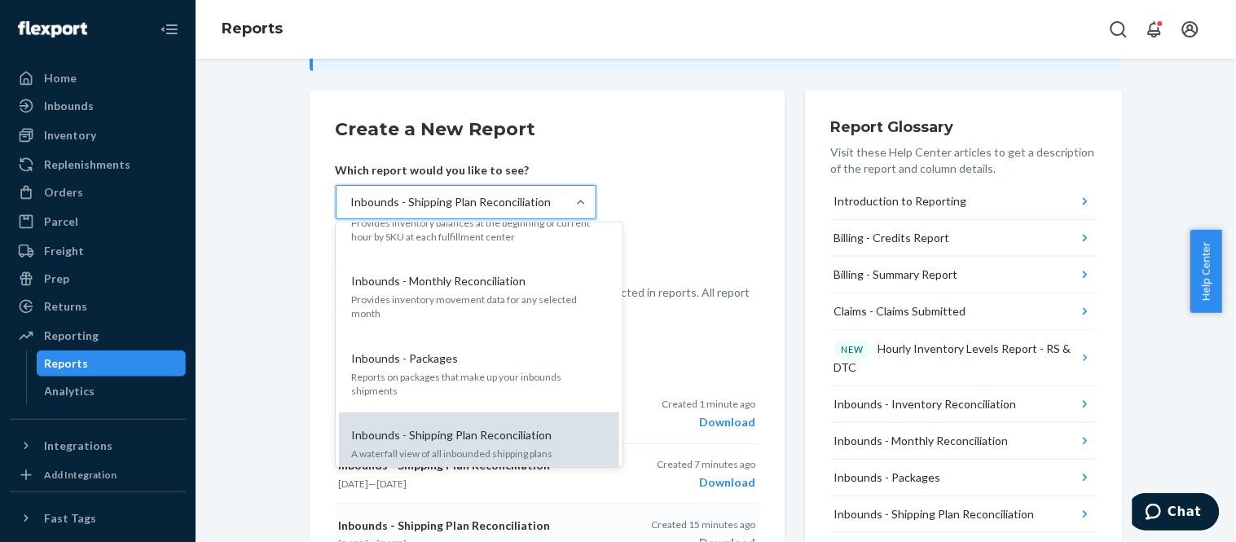
click at [524, 427] on p "Inbounds - Shipping Plan Reconciliation" at bounding box center [452, 435] width 200 height 16
click at [351, 210] on input "option Inbounds - Shipping Plan Reconciliation, selected. option Inbounds - Shi…" at bounding box center [351, 202] width 2 height 16
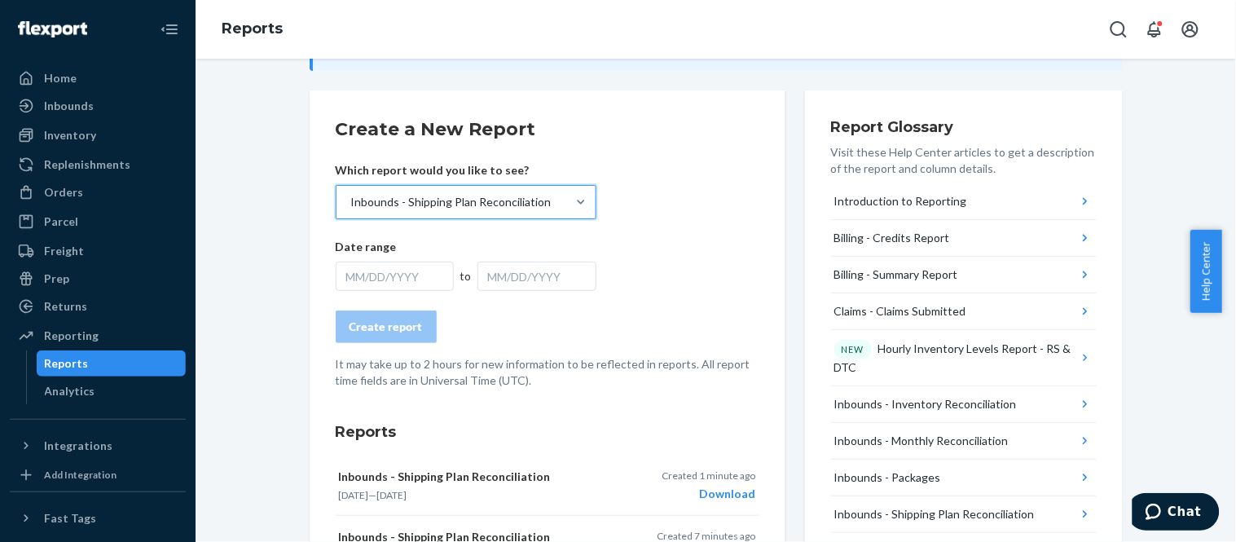
click at [483, 275] on div "MM/DD/YYYY" at bounding box center [537, 276] width 119 height 29
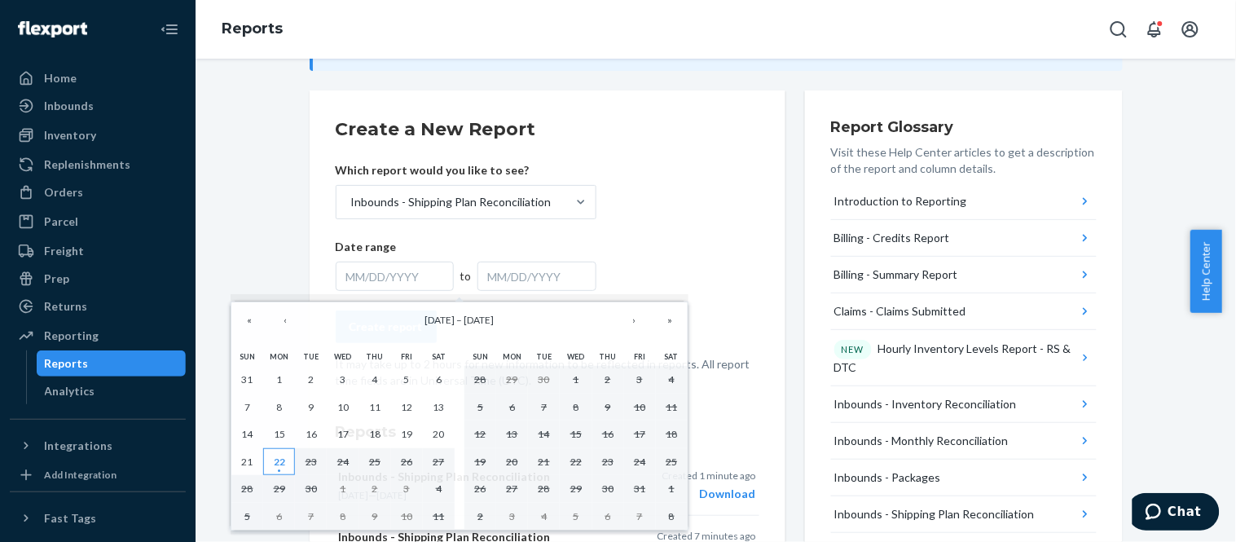
click at [282, 468] on abbr "22" at bounding box center [279, 462] width 11 height 12
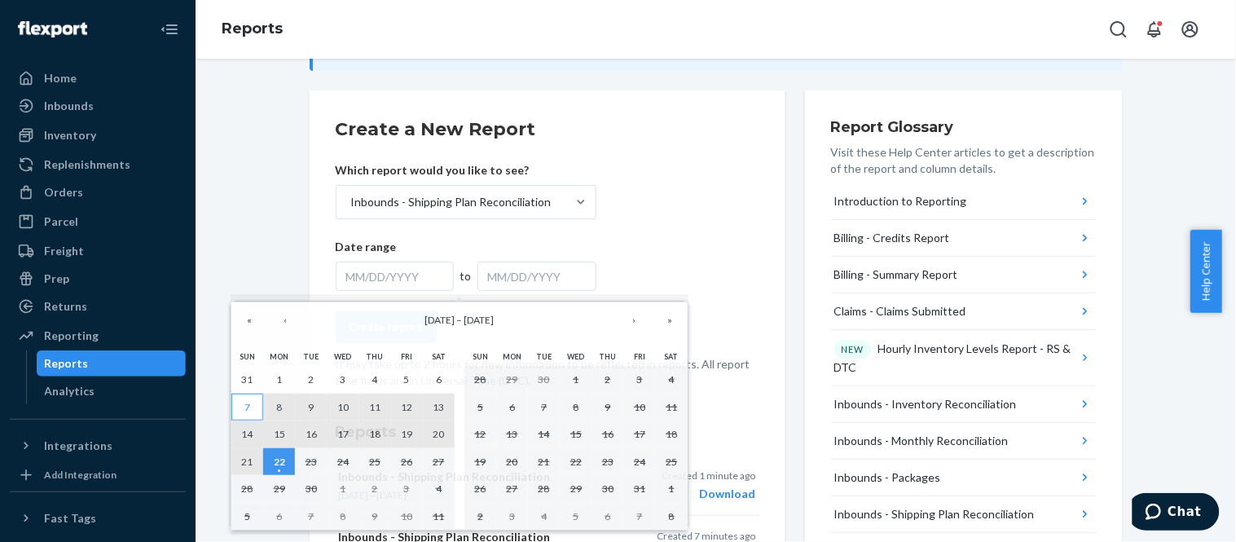
click at [251, 409] on button "7" at bounding box center [247, 408] width 32 height 28
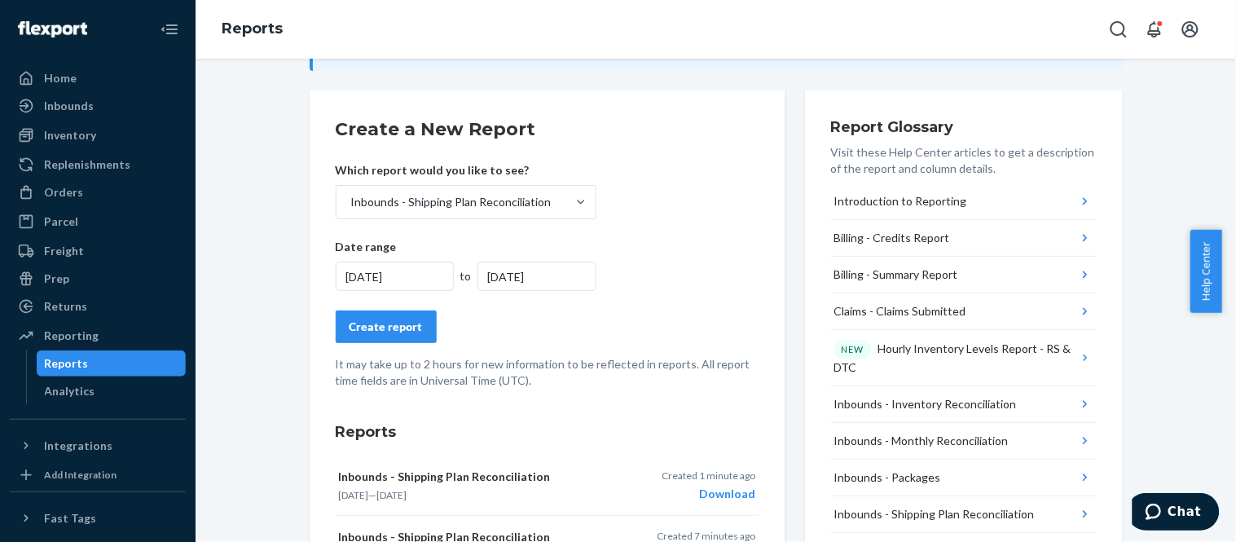
click at [372, 323] on div "Create report" at bounding box center [386, 327] width 73 height 16
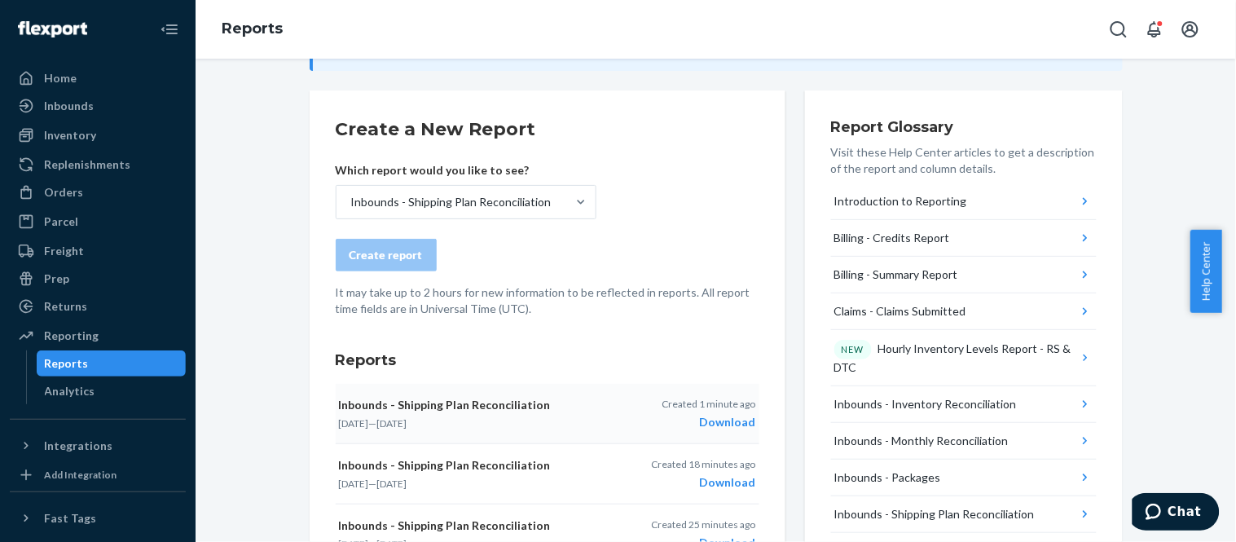
click at [724, 425] on div "Download" at bounding box center [709, 422] width 94 height 16
